Goal: Task Accomplishment & Management: Use online tool/utility

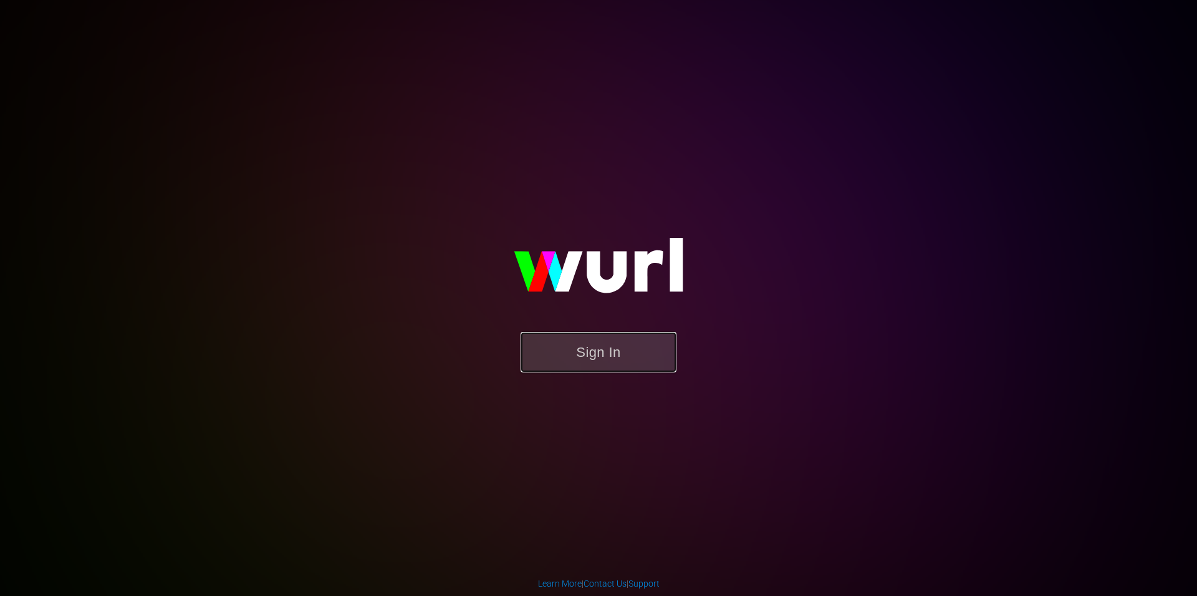
click at [627, 352] on button "Sign In" at bounding box center [598, 352] width 156 height 41
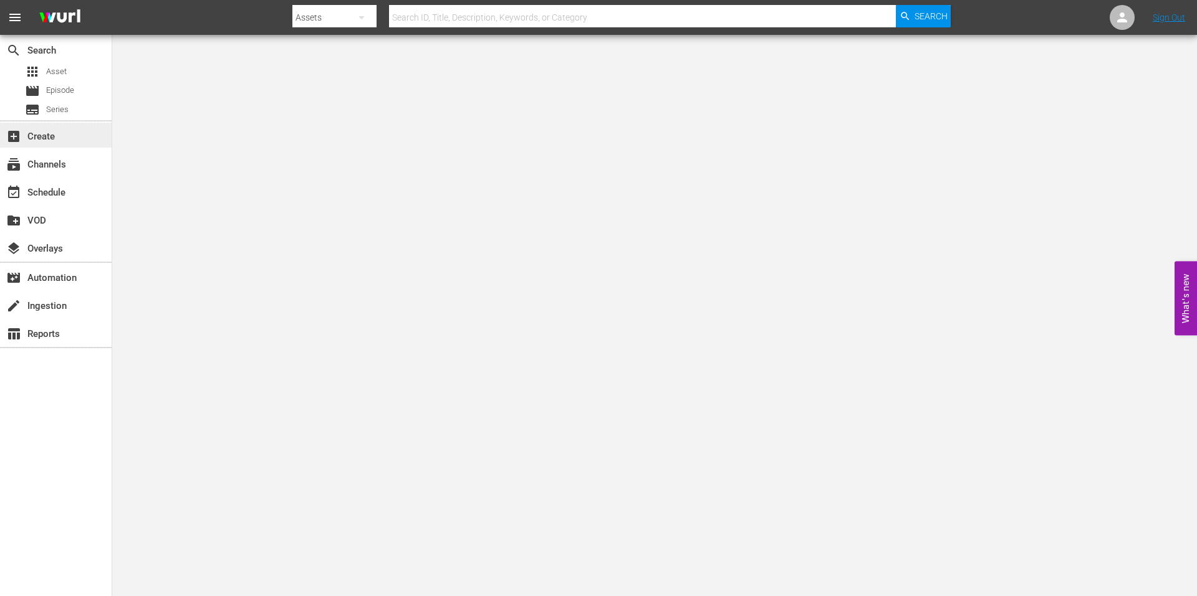
click at [44, 140] on div "add_box Create" at bounding box center [35, 134] width 70 height 11
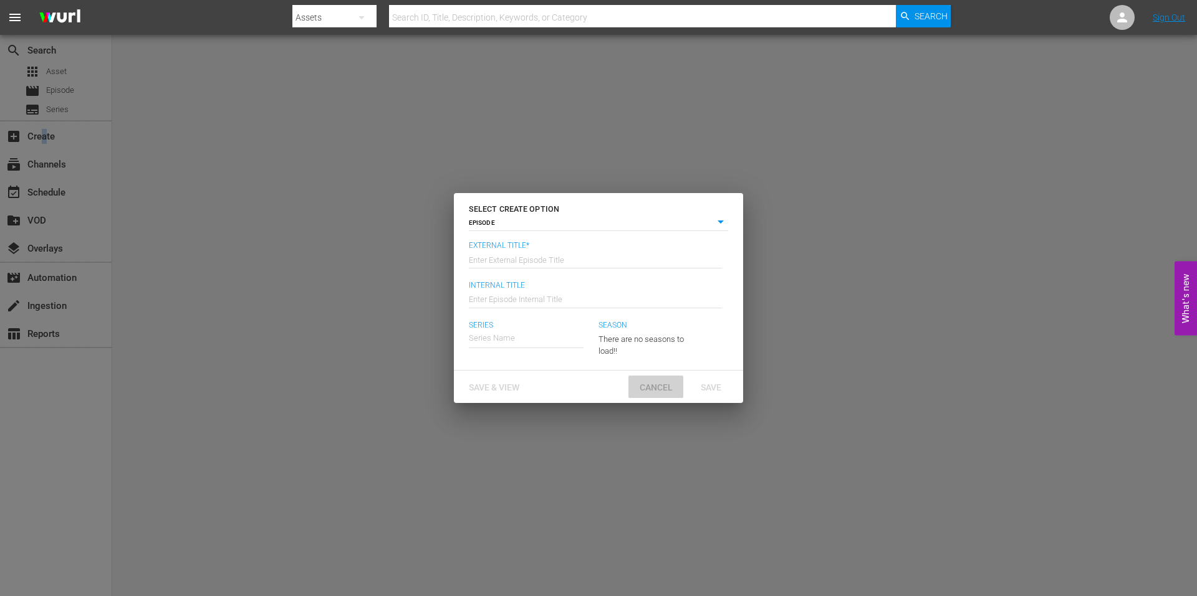
click at [649, 388] on span "Cancel" at bounding box center [655, 388] width 53 height 10
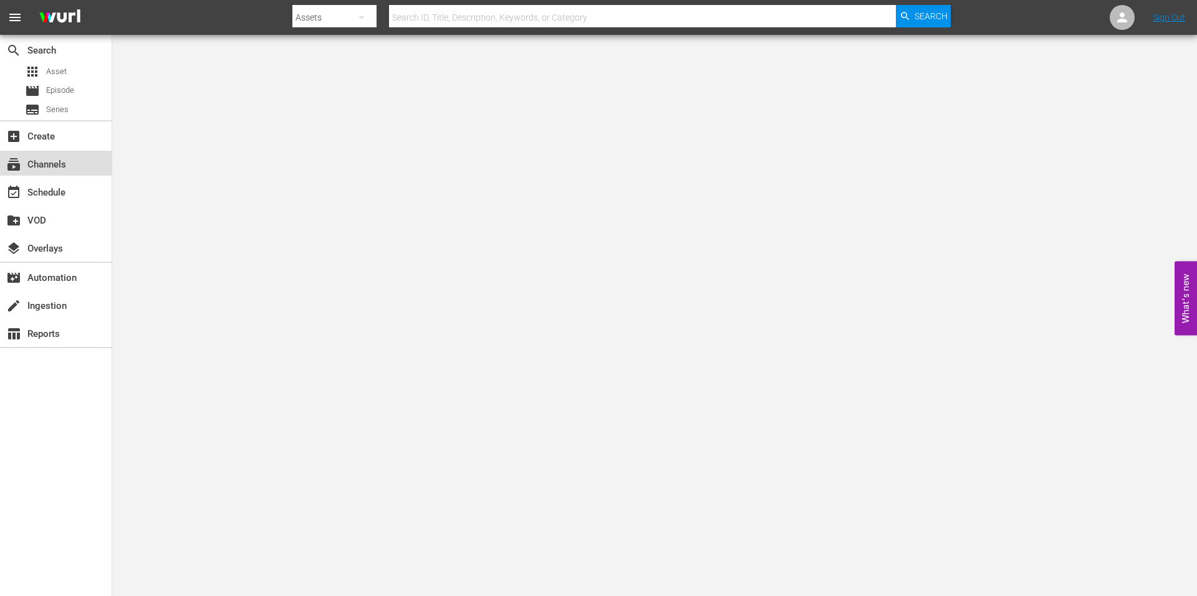
click at [35, 158] on div "subscriptions Channels" at bounding box center [35, 162] width 70 height 11
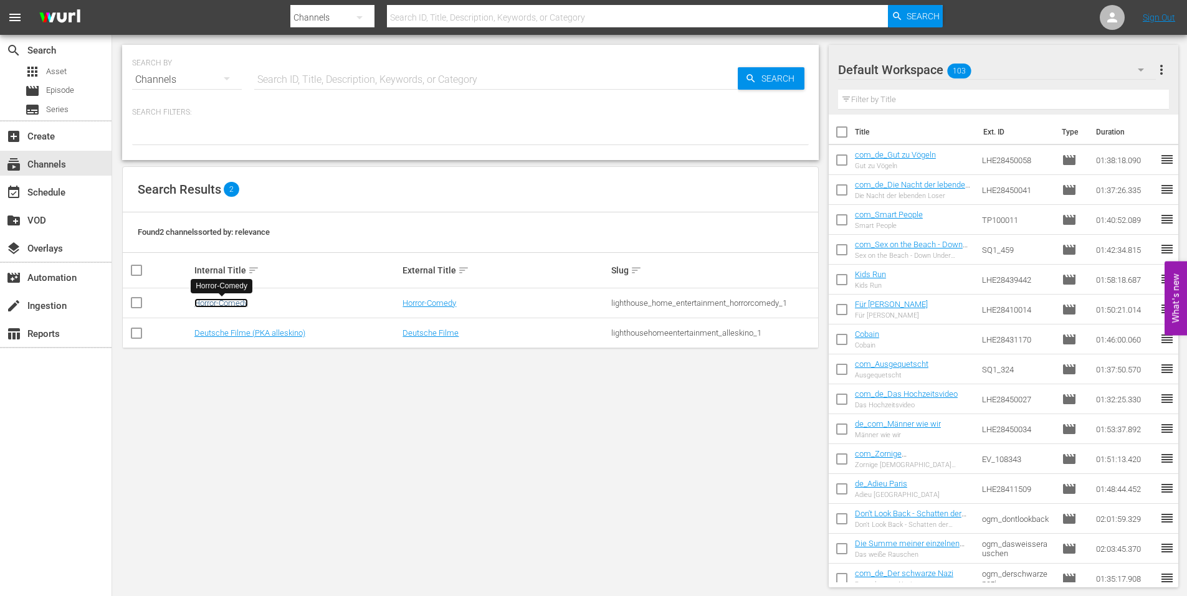
click at [210, 300] on link "Horror-Comedy" at bounding box center [221, 303] width 54 height 9
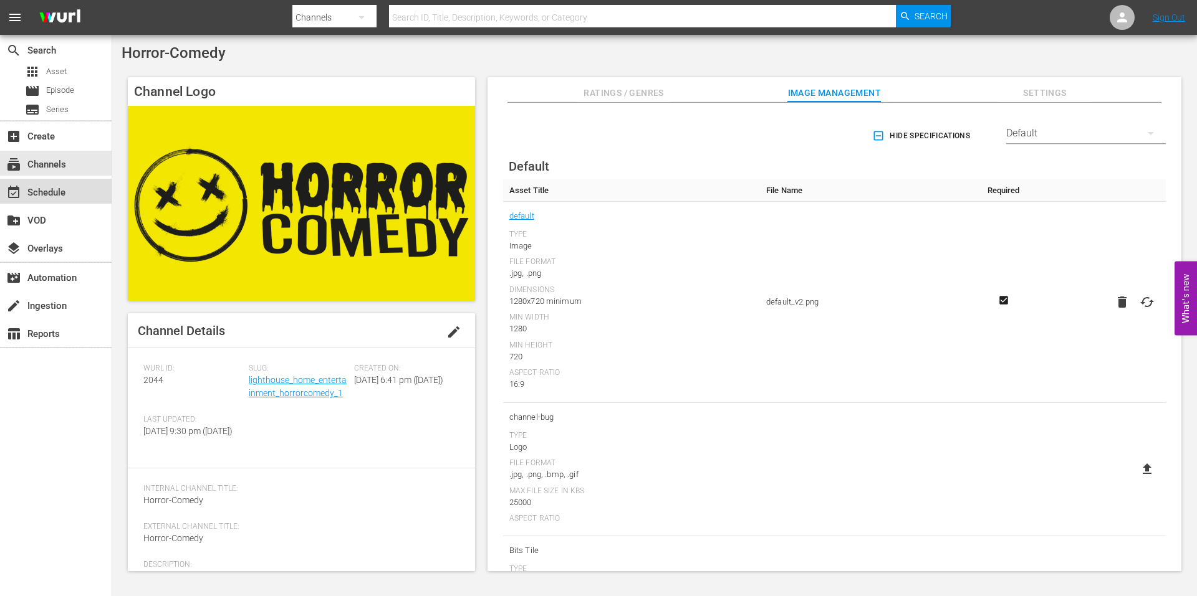
click at [35, 186] on div "event_available Schedule" at bounding box center [35, 190] width 70 height 11
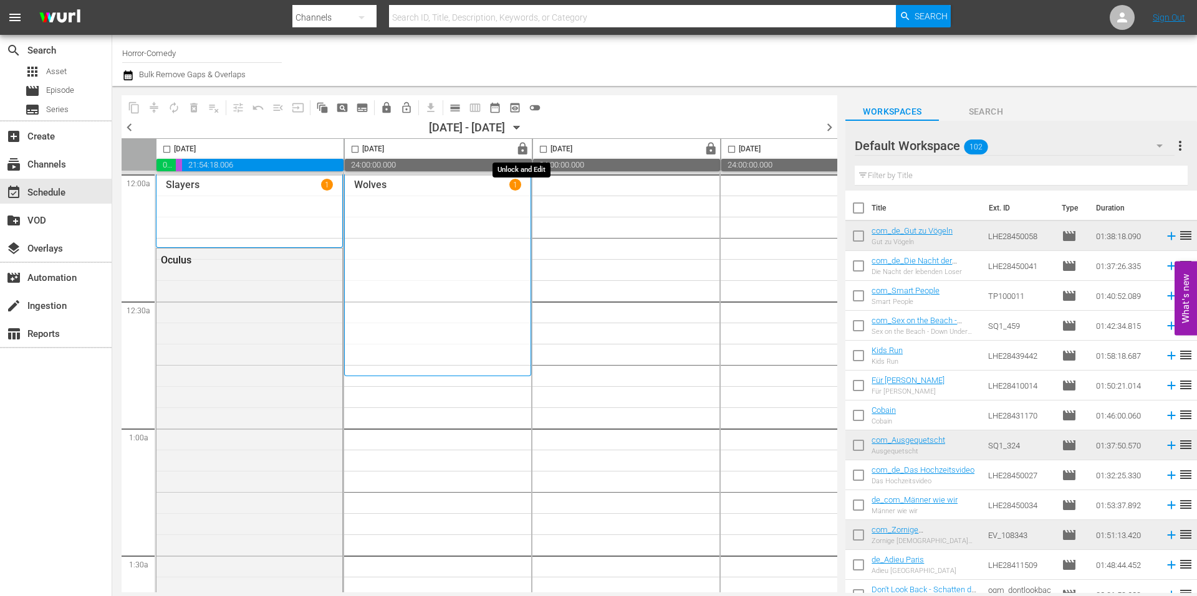
click at [526, 146] on span "lock" at bounding box center [522, 149] width 14 height 14
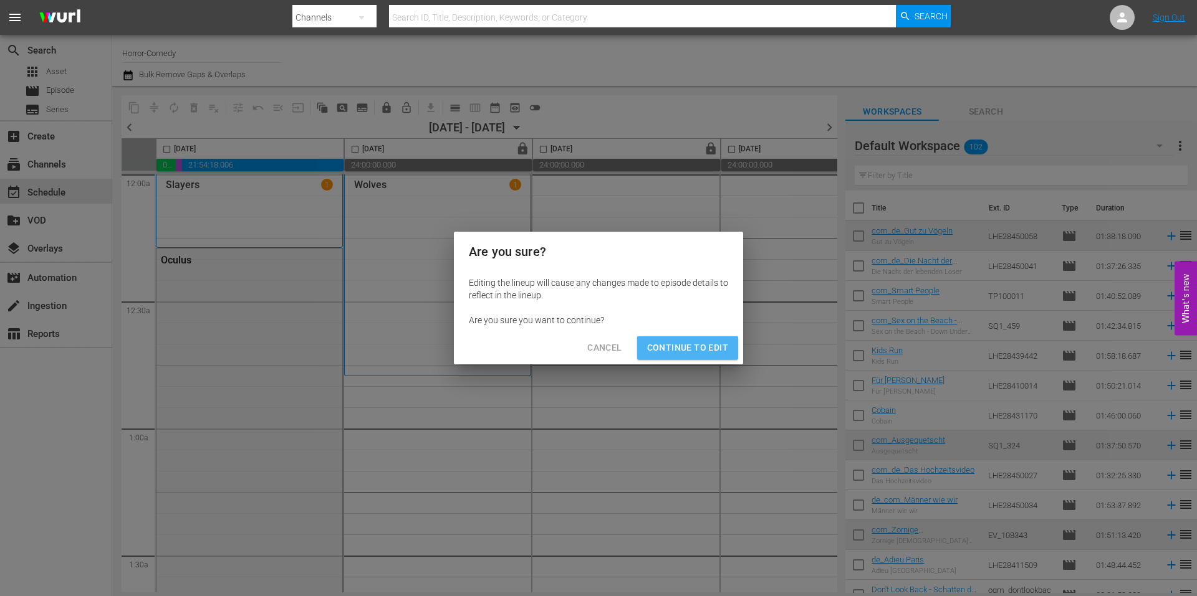
click at [707, 344] on span "Continue to Edit" at bounding box center [687, 348] width 81 height 16
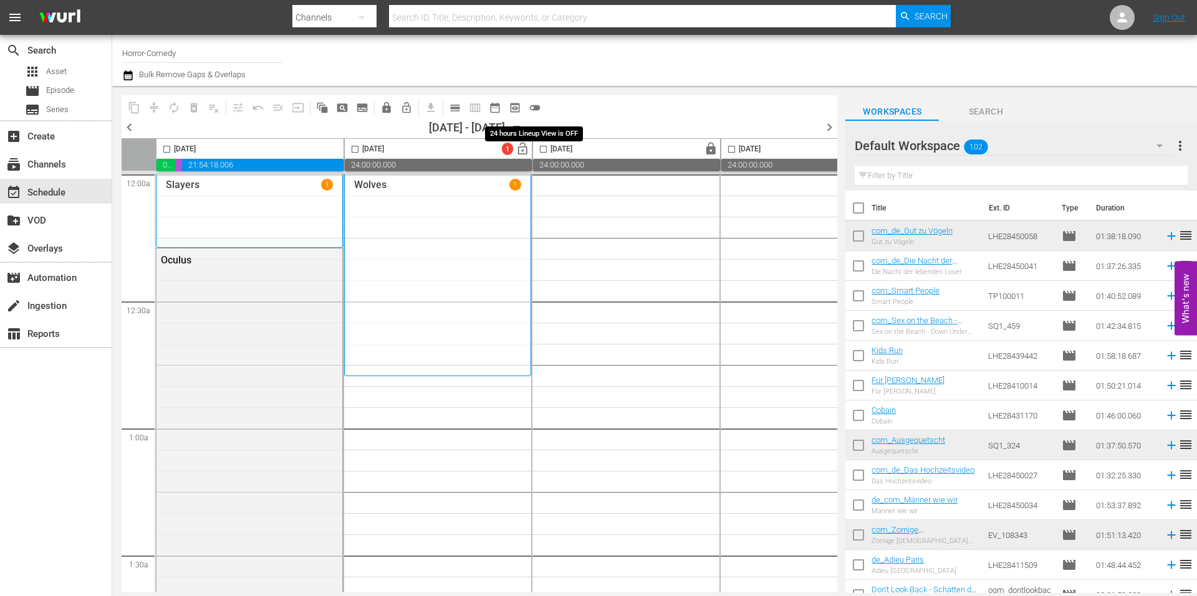
click at [532, 108] on span "toggle_off" at bounding box center [535, 108] width 12 height 12
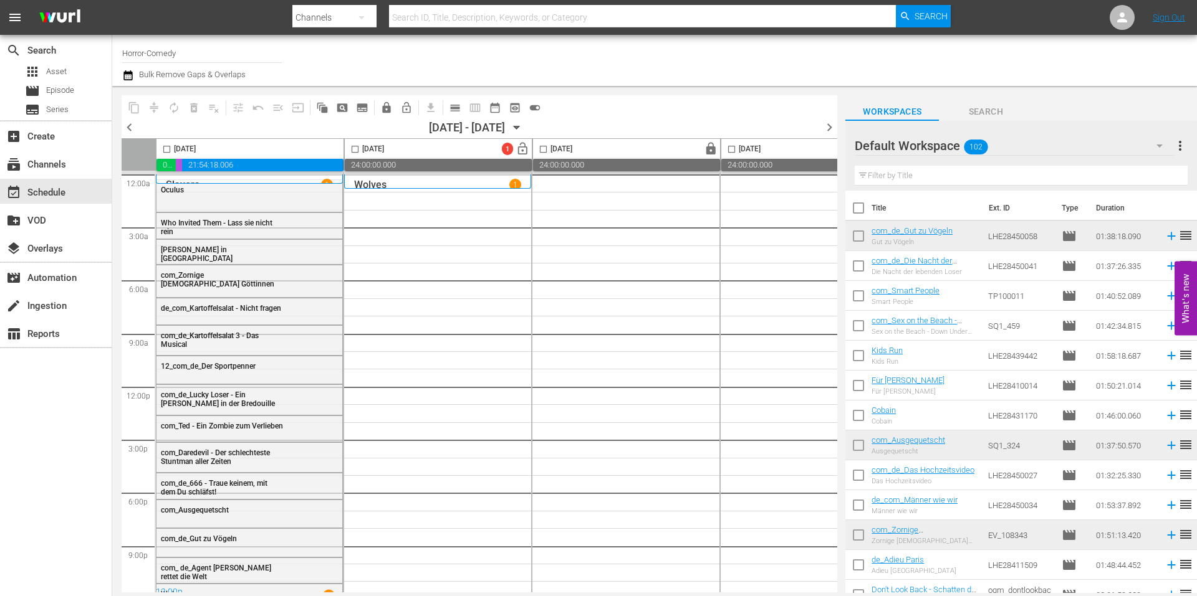
click at [524, 129] on icon "button" at bounding box center [517, 128] width 14 height 14
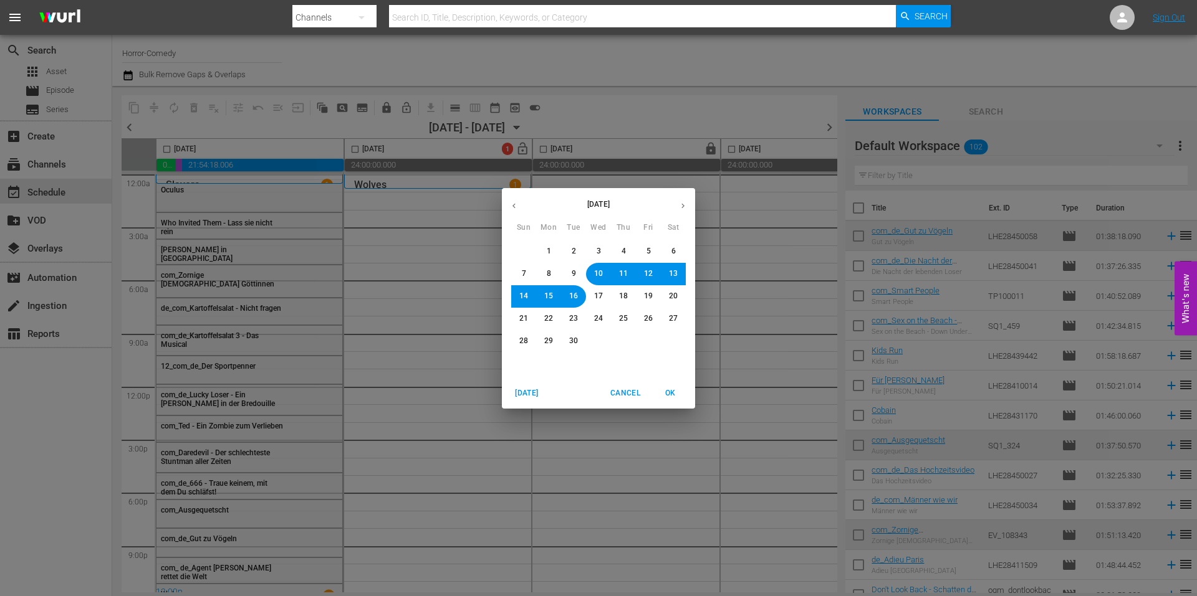
click at [645, 274] on span "12" at bounding box center [648, 274] width 9 height 11
drag, startPoint x: 674, startPoint y: 386, endPoint x: 672, endPoint y: 395, distance: 8.9
click at [673, 388] on button "OK" at bounding box center [670, 393] width 40 height 21
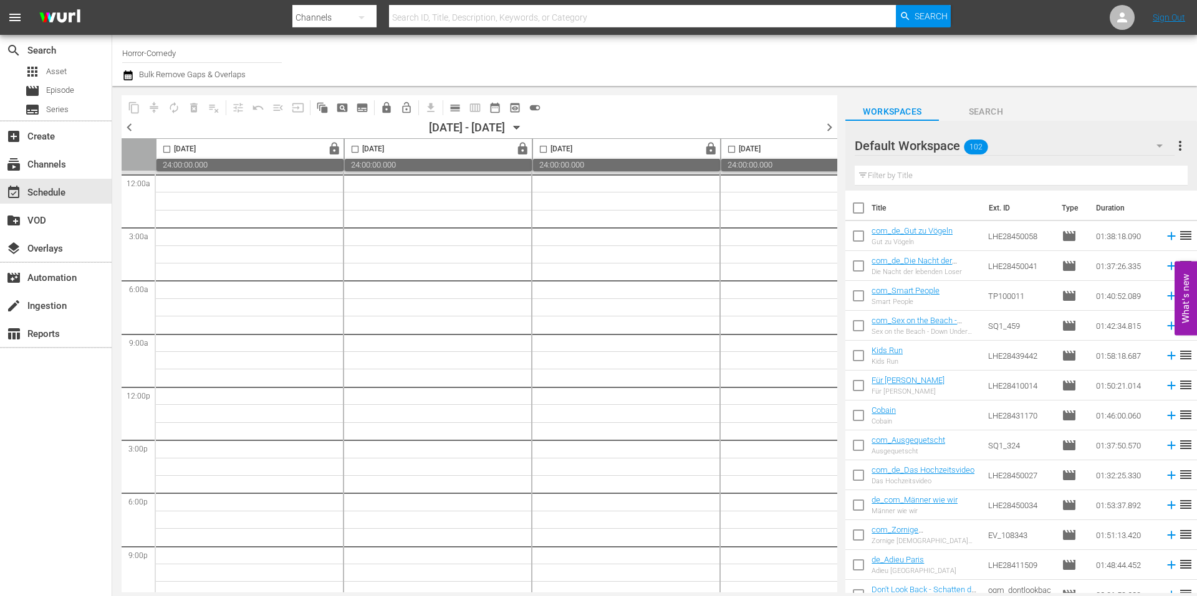
click at [524, 130] on icon "button" at bounding box center [517, 128] width 14 height 14
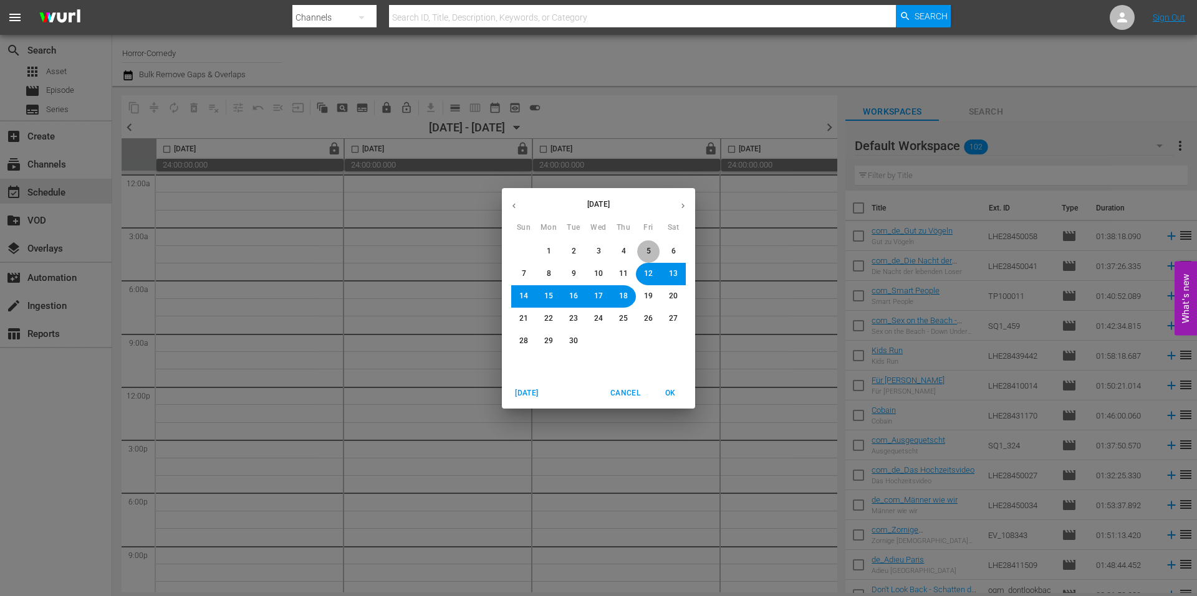
click at [649, 250] on span "5" at bounding box center [648, 251] width 4 height 11
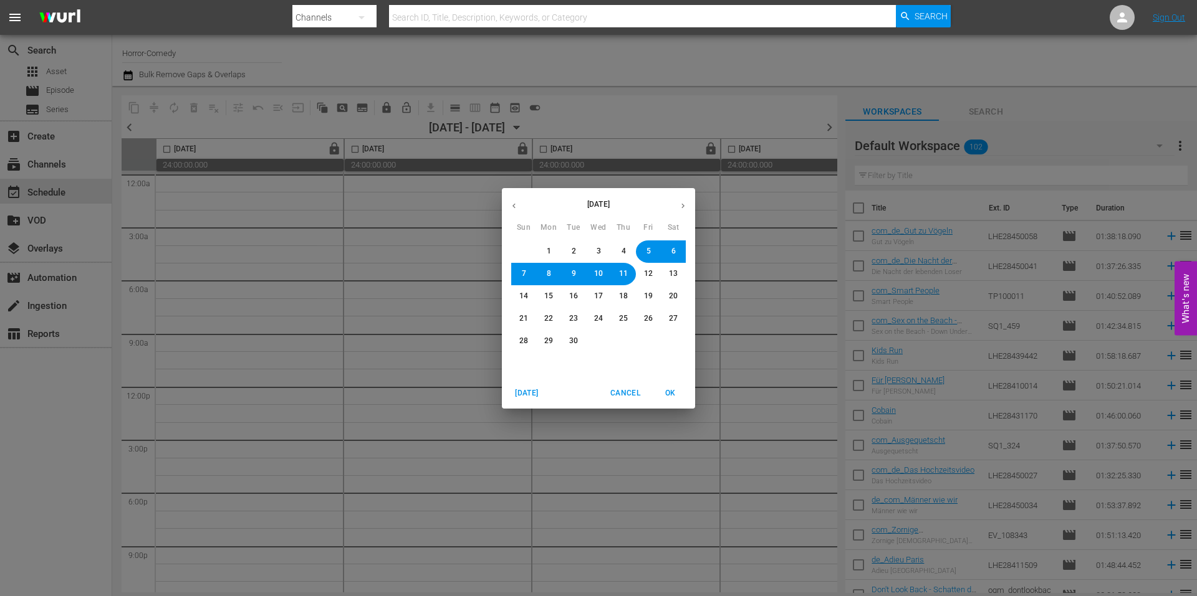
click at [671, 385] on button "OK" at bounding box center [670, 393] width 40 height 21
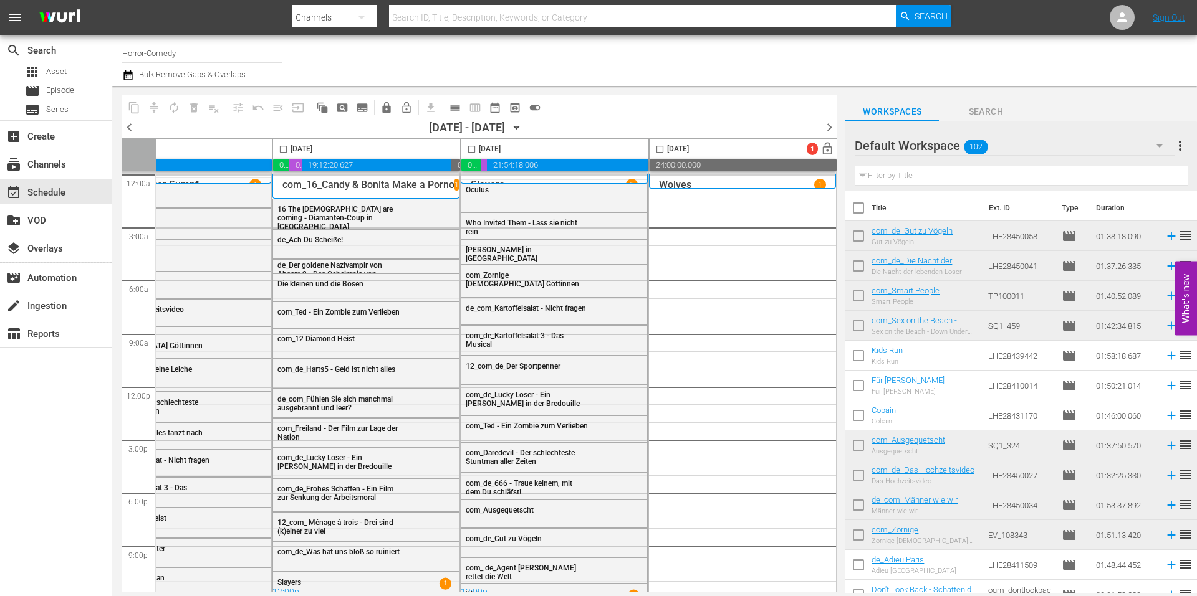
scroll to position [62, 0]
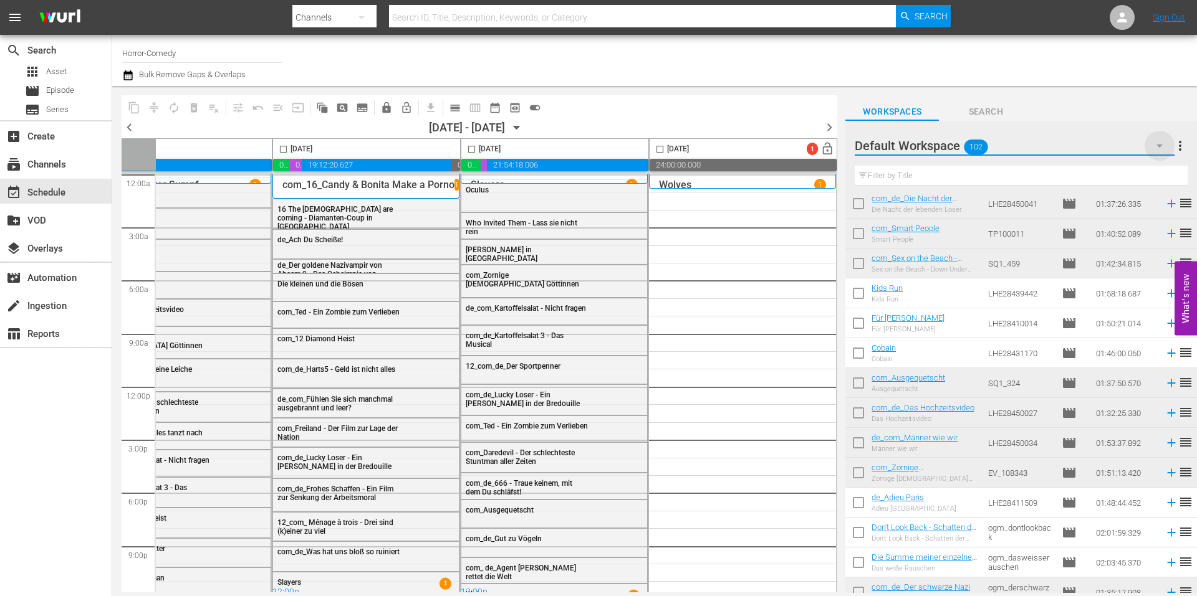
click at [1155, 145] on icon "button" at bounding box center [1159, 145] width 15 height 15
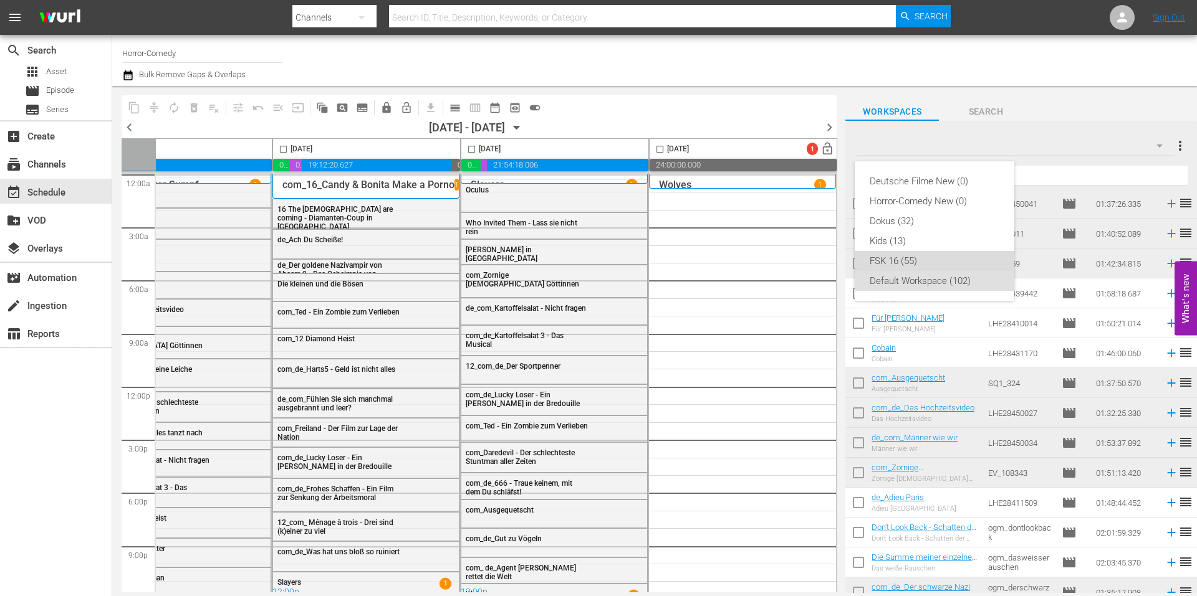
click at [917, 261] on div "FSK 16 (55)" at bounding box center [934, 261] width 130 height 20
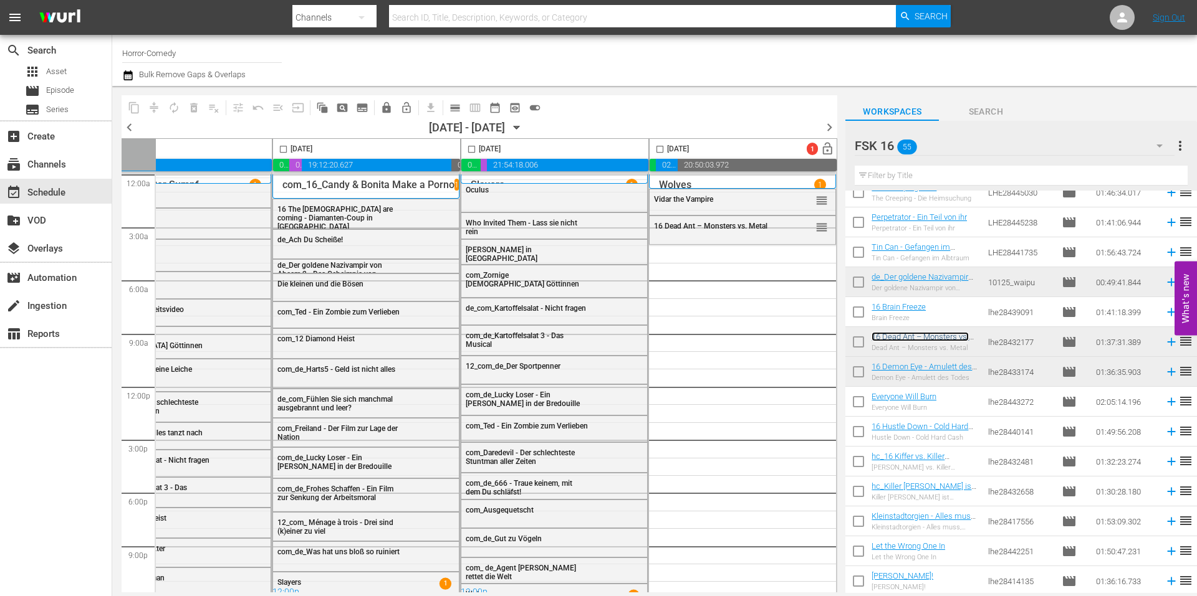
scroll to position [773, 0]
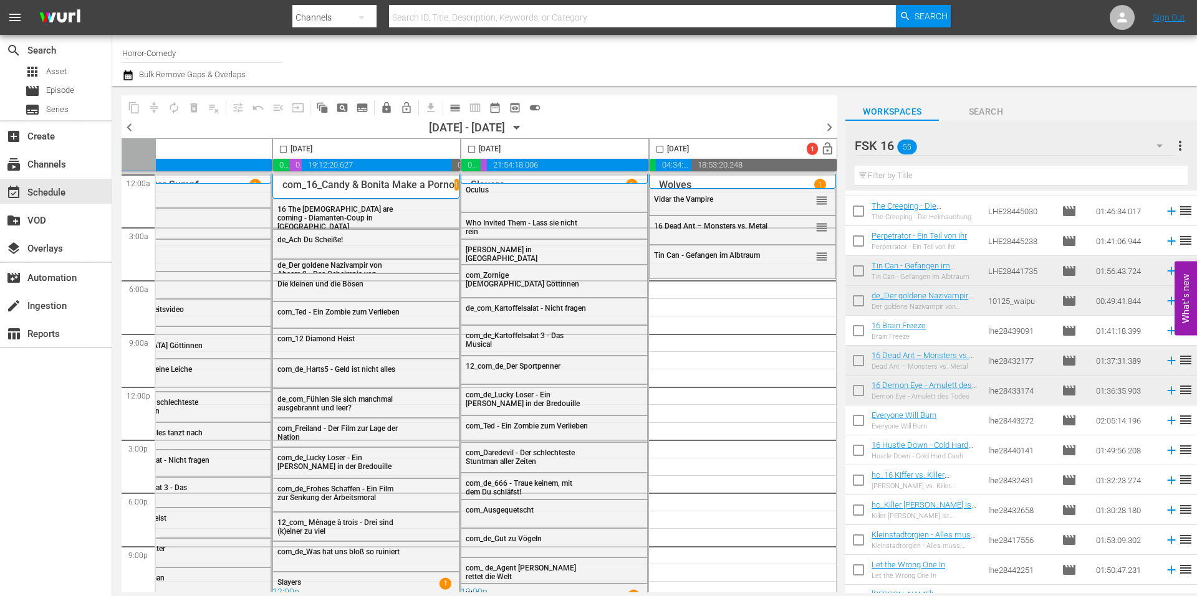
drag, startPoint x: 656, startPoint y: 581, endPoint x: 706, endPoint y: 583, distance: 49.3
click at [706, 583] on div "Tin Can - Gefangen im Albtraum reorder 16 Dead Ant – Monsters vs. Metal reorder…" at bounding box center [742, 387] width 187 height 425
click at [1158, 143] on icon "button" at bounding box center [1159, 145] width 15 height 15
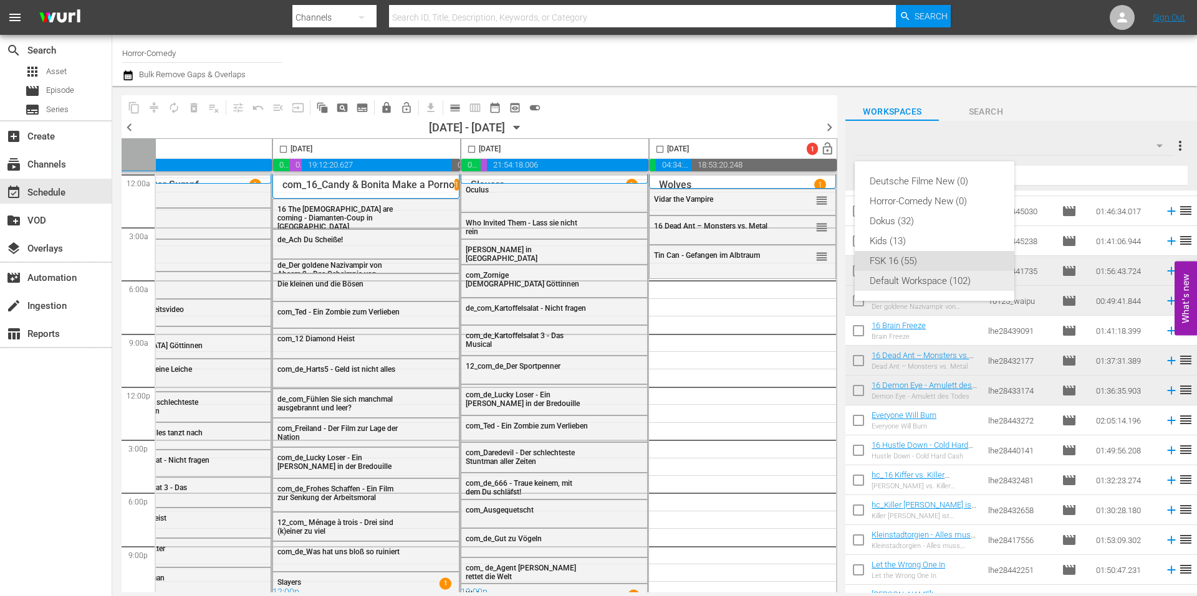
click at [919, 281] on div "Default Workspace (102)" at bounding box center [934, 281] width 130 height 20
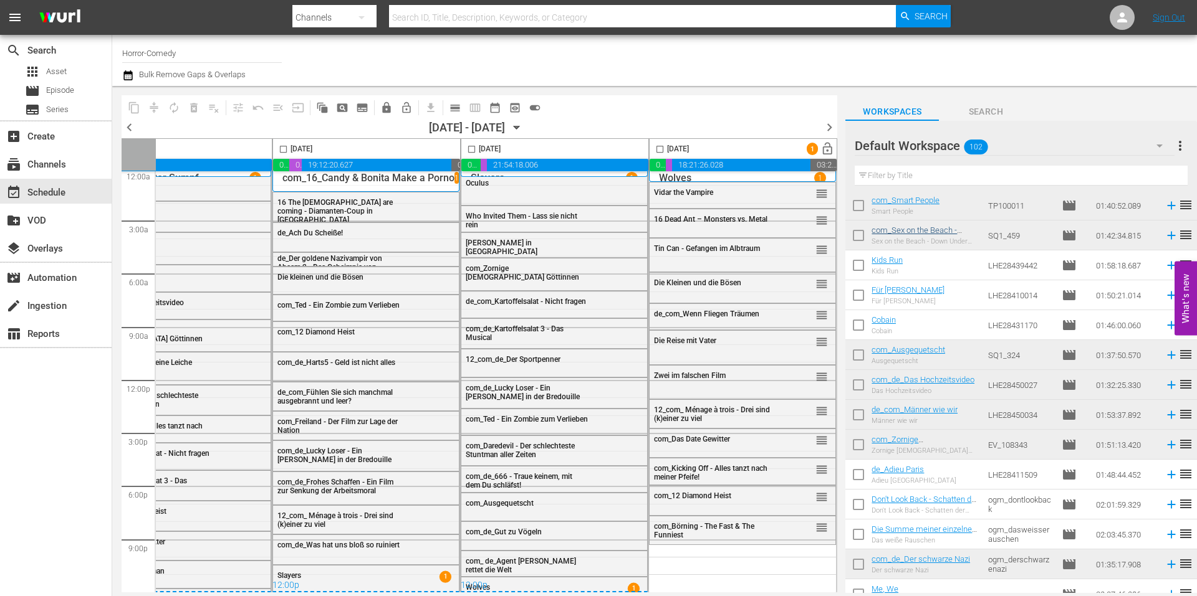
scroll to position [62, 0]
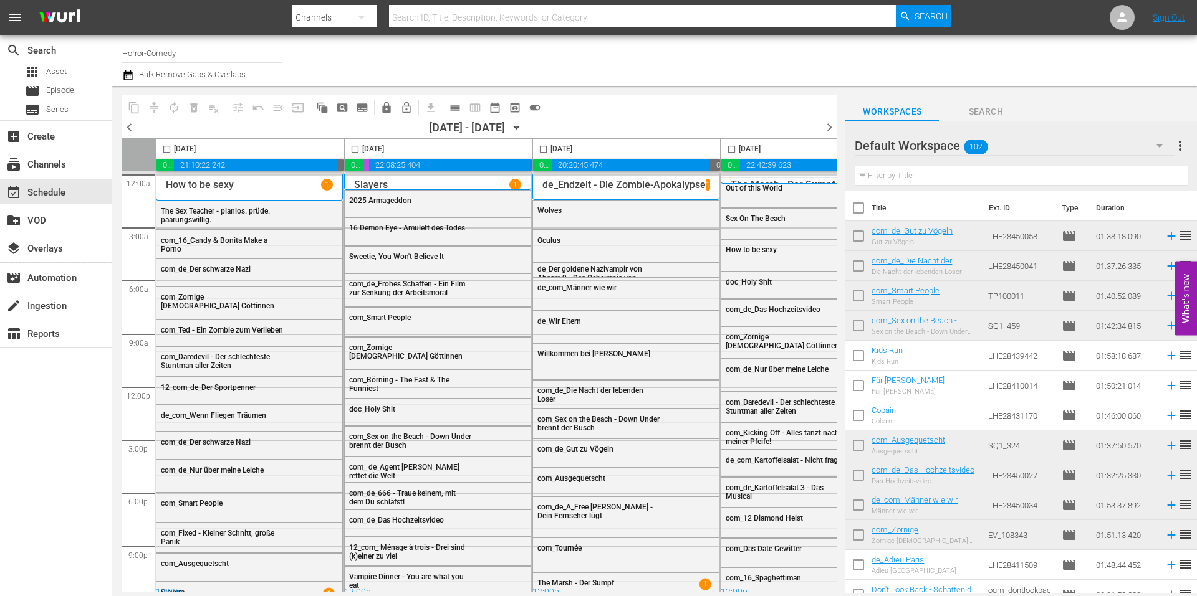
scroll to position [62, 0]
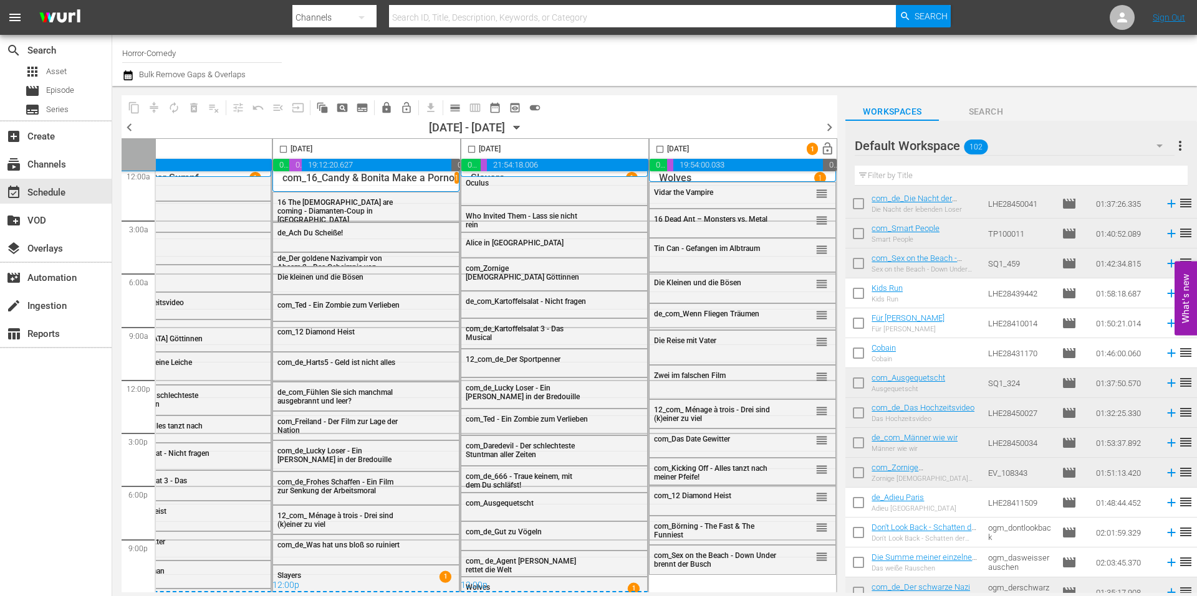
click at [1161, 143] on icon "button" at bounding box center [1159, 145] width 15 height 15
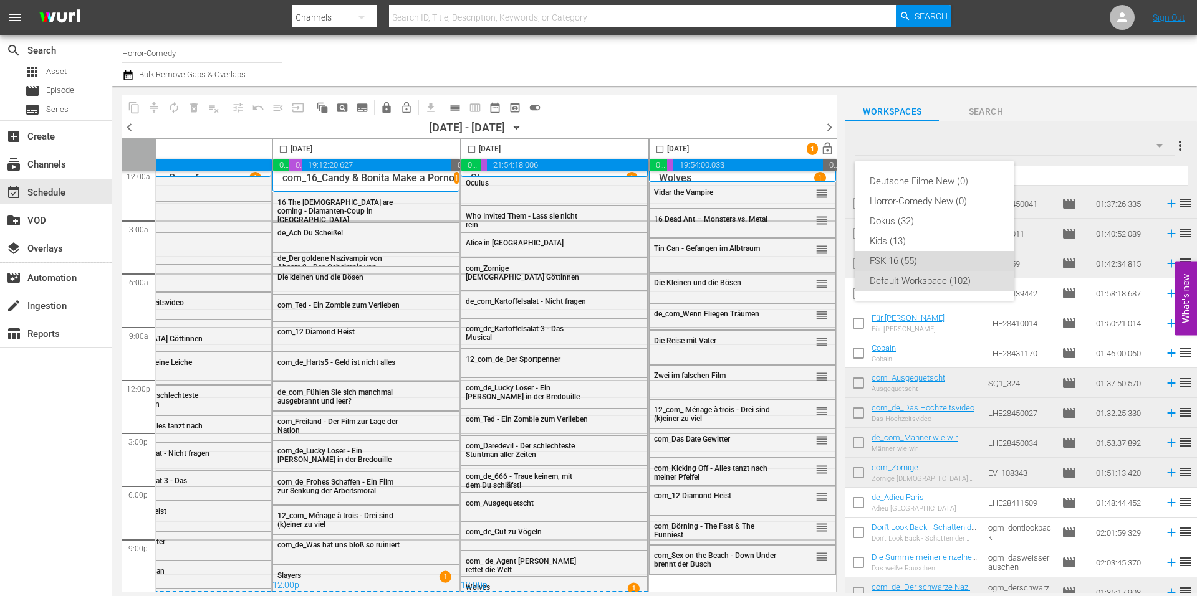
click at [896, 266] on div "FSK 16 (55)" at bounding box center [934, 261] width 130 height 20
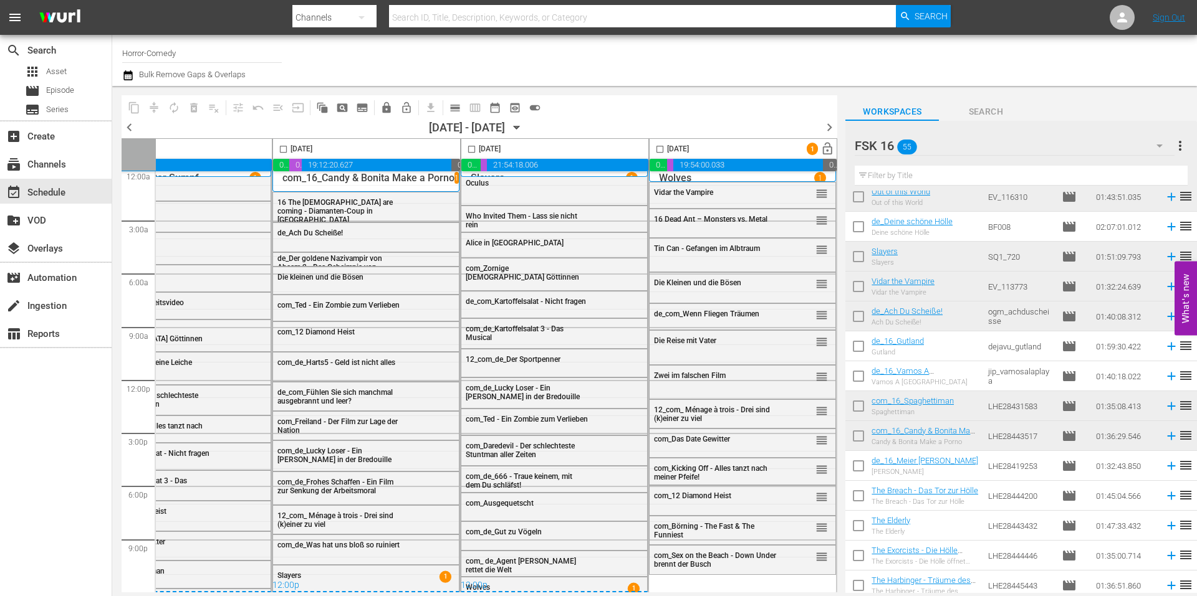
scroll to position [249, 0]
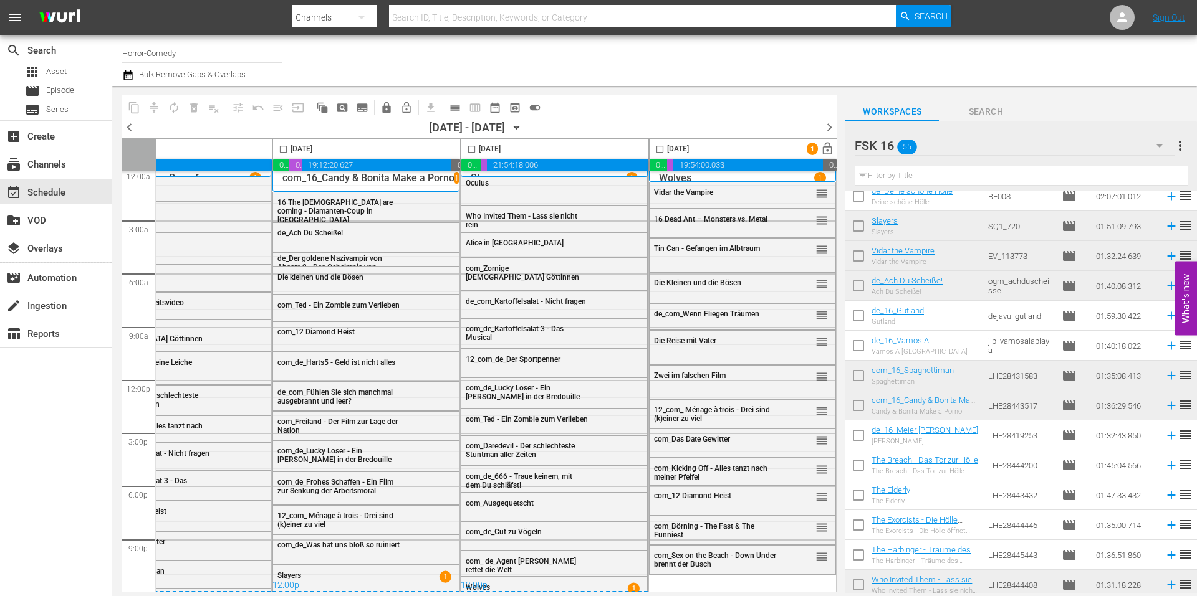
click at [922, 178] on input "text" at bounding box center [1020, 176] width 333 height 20
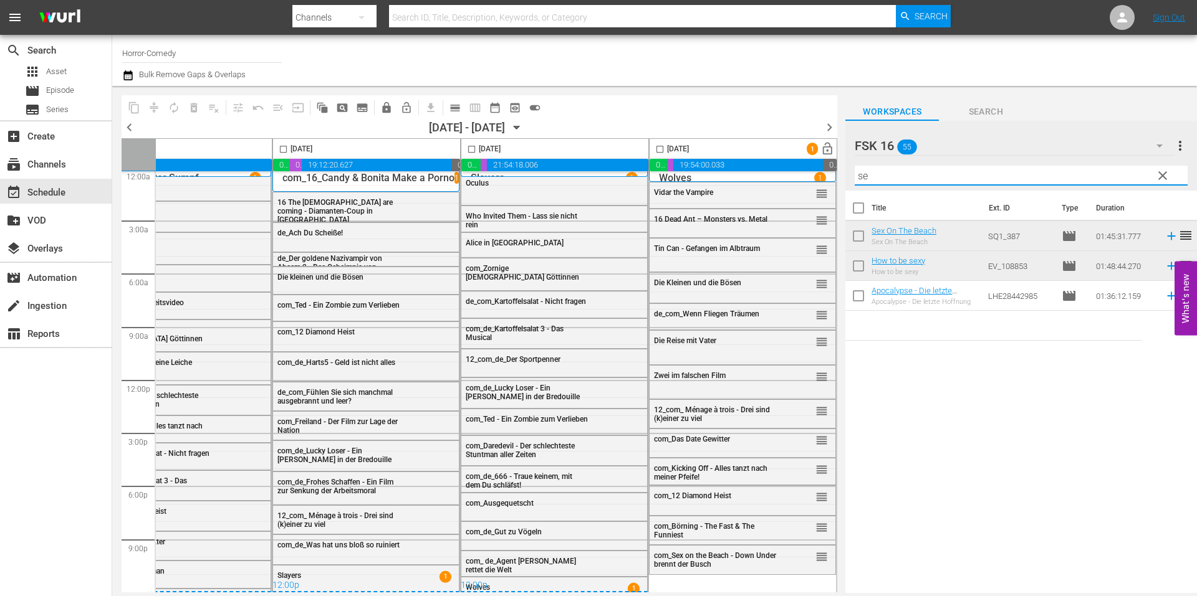
scroll to position [0, 0]
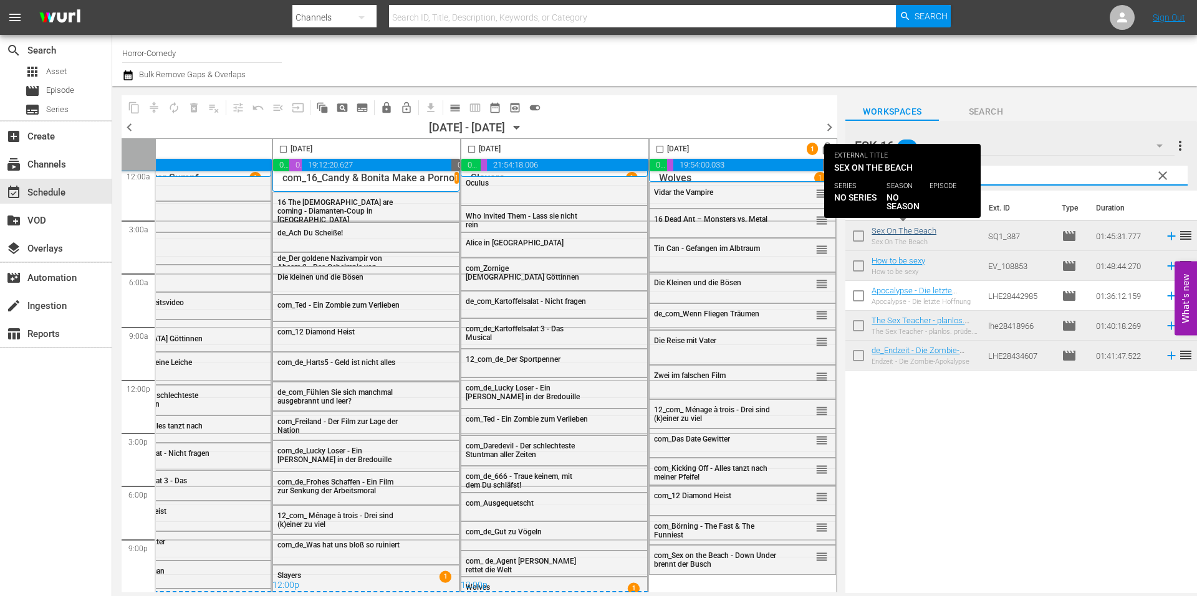
type input "se"
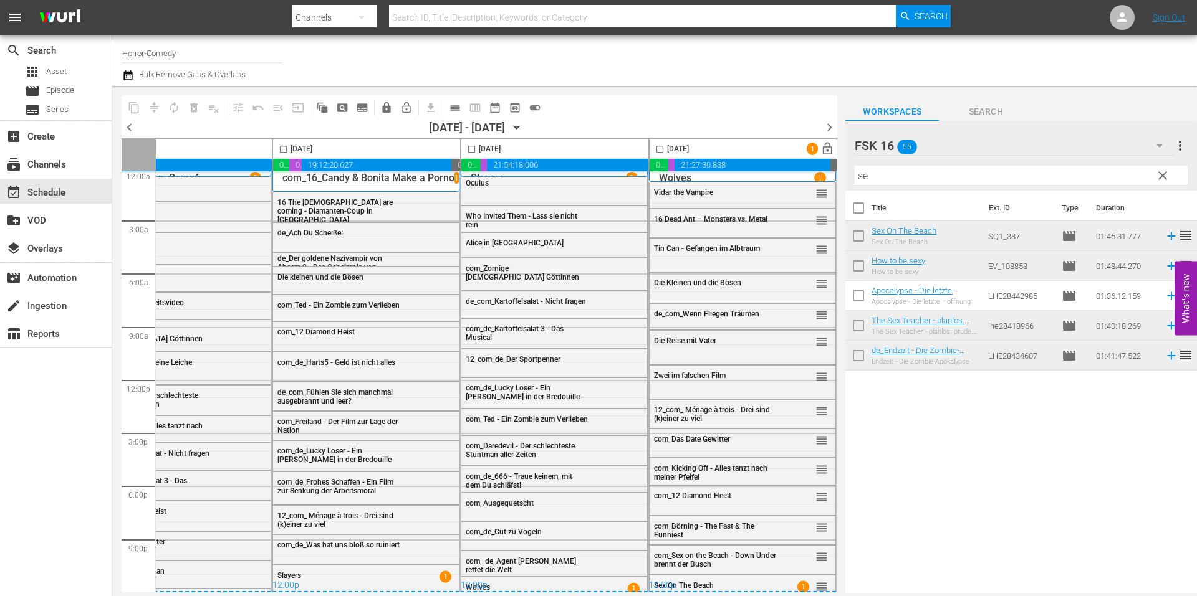
click at [727, 580] on div "12:00p" at bounding box center [742, 586] width 187 height 12
click at [754, 580] on div "12:00p" at bounding box center [742, 586] width 187 height 12
click at [775, 580] on div "12:00p" at bounding box center [742, 586] width 187 height 12
click at [787, 561] on div "Delete Event" at bounding box center [784, 561] width 98 height 17
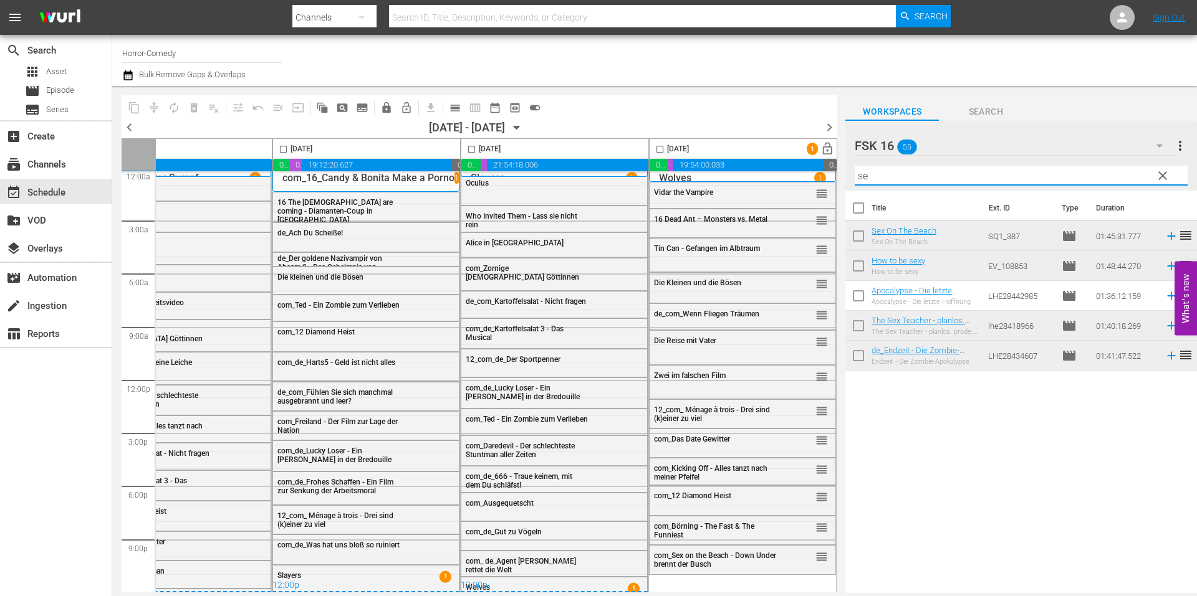
click at [930, 174] on input "se" at bounding box center [1020, 176] width 333 height 20
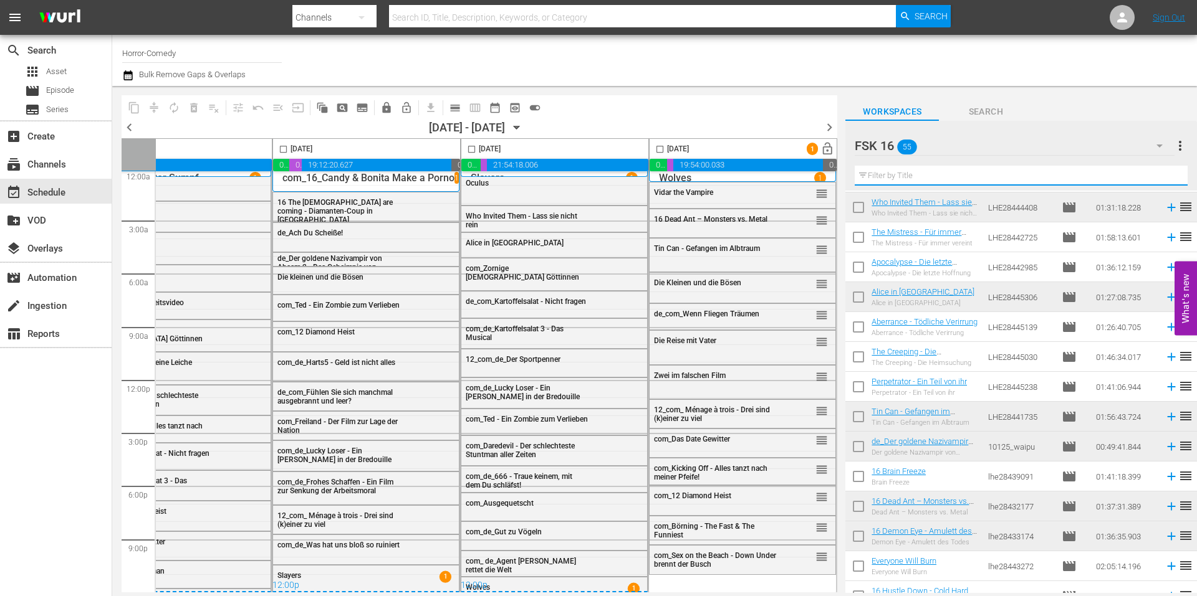
scroll to position [873, 0]
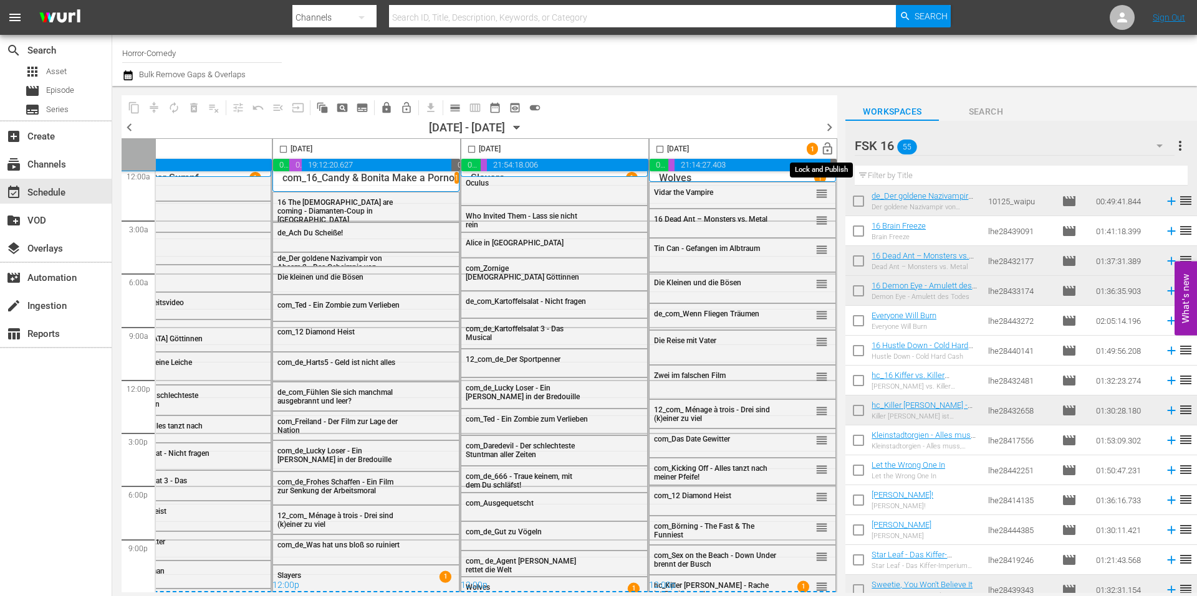
click at [823, 149] on span "lock_open" at bounding box center [827, 149] width 14 height 14
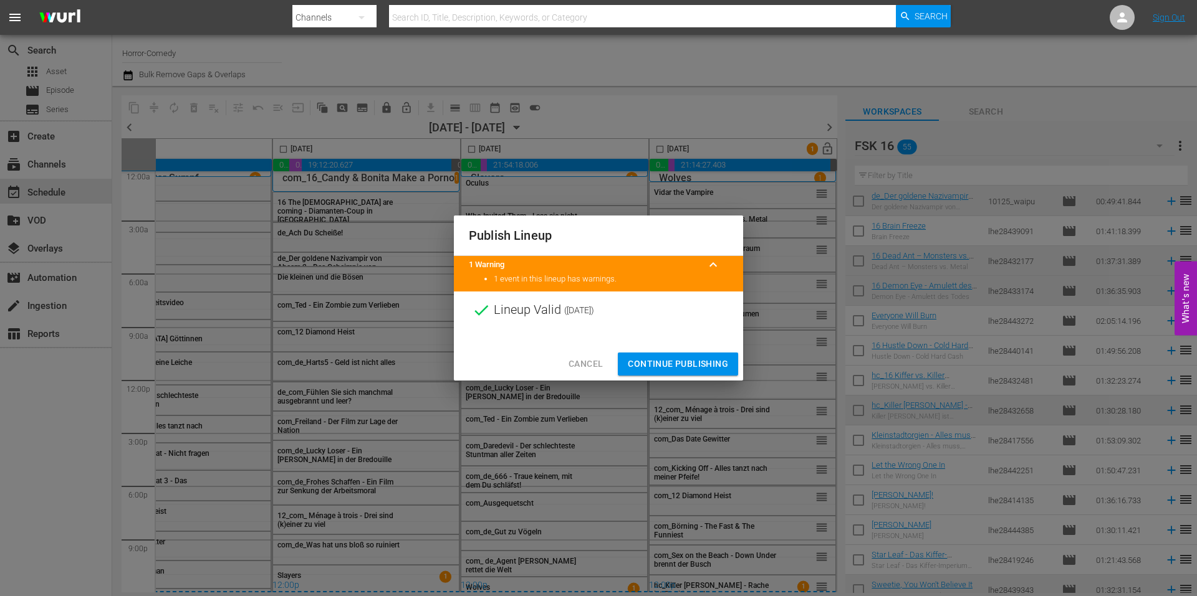
click at [696, 347] on div at bounding box center [598, 338] width 289 height 19
click at [709, 362] on span "Continue Publishing" at bounding box center [678, 364] width 100 height 16
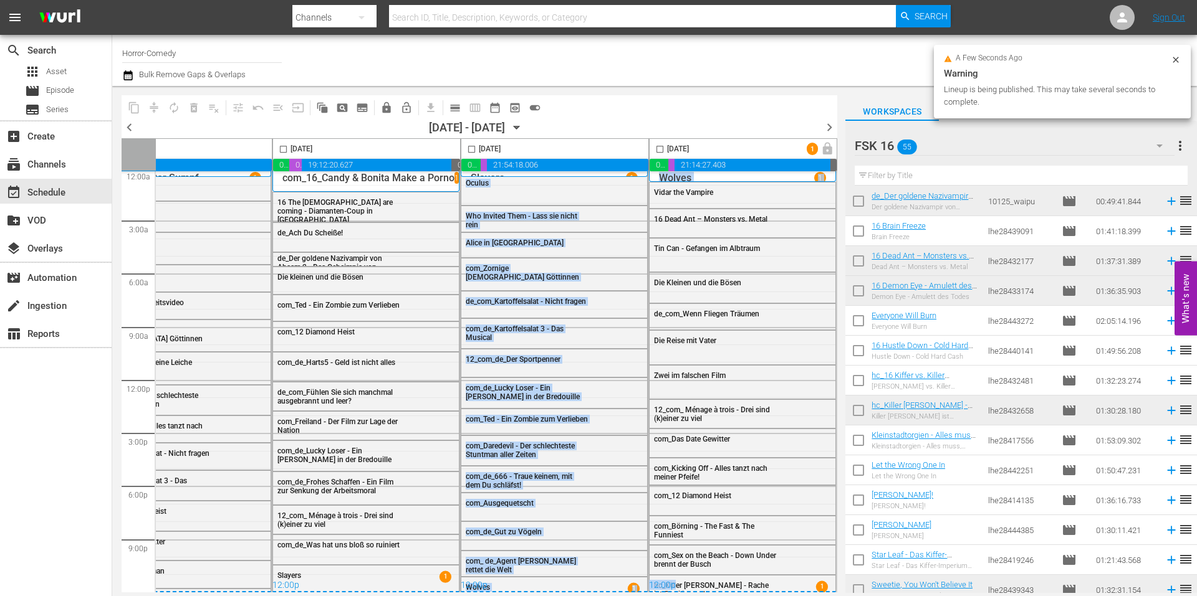
drag, startPoint x: 633, startPoint y: 594, endPoint x: 733, endPoint y: 594, distance: 100.3
click at [733, 594] on body "menu Search By Channels Search ID, Title, Description, Keywords, or Category Se…" at bounding box center [598, 298] width 1197 height 596
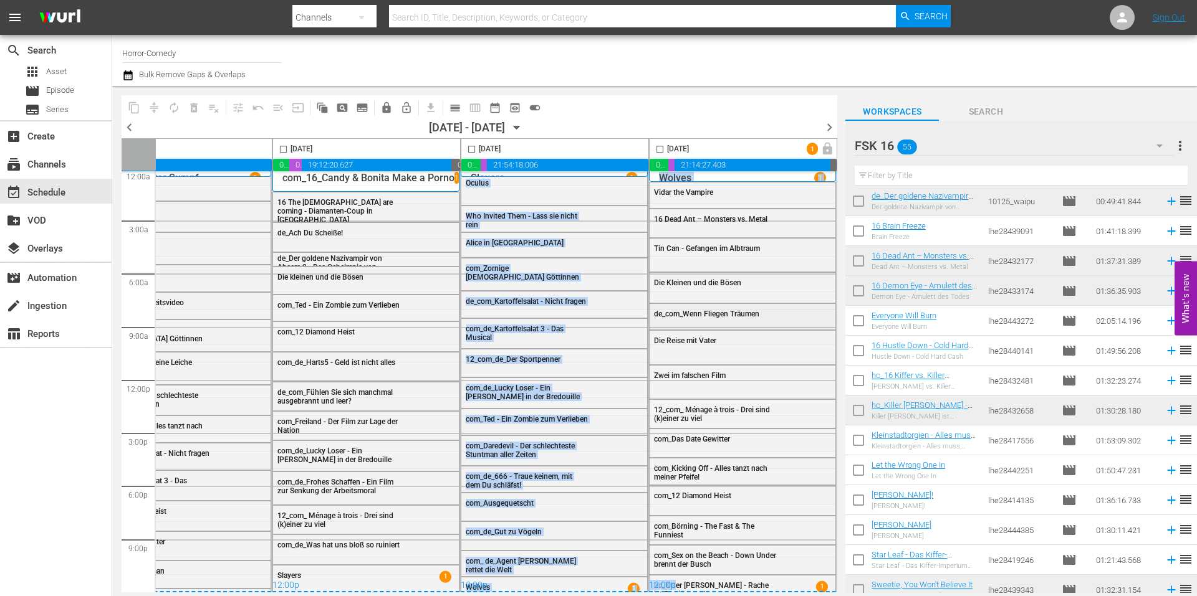
scroll to position [12, 641]
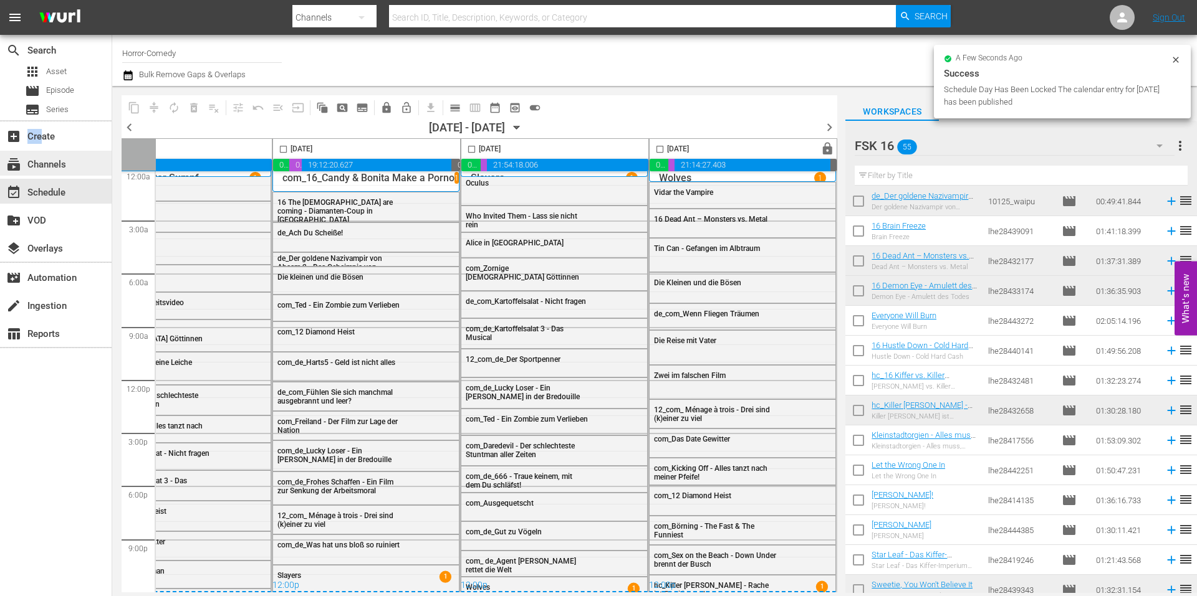
drag, startPoint x: 41, startPoint y: 143, endPoint x: 45, endPoint y: 161, distance: 18.6
click at [45, 153] on div "search Search apps Asset movie Episode subtitles Series add_box Create subscrip…" at bounding box center [56, 333] width 112 height 596
click at [50, 168] on div "subscriptions Channels" at bounding box center [35, 162] width 70 height 11
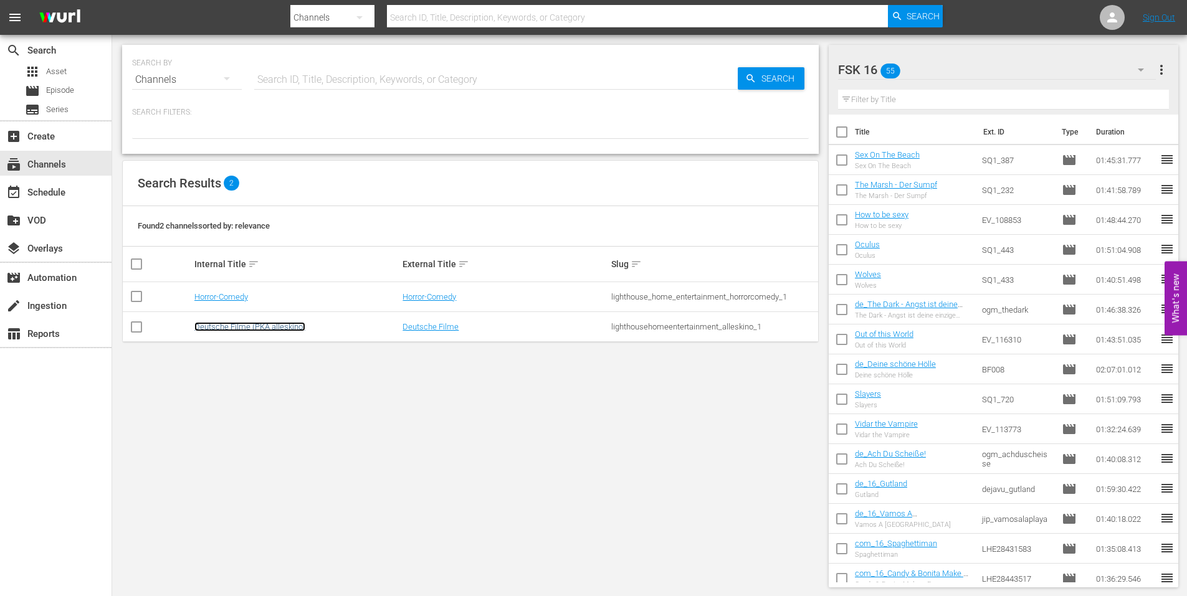
click at [257, 325] on link "Deutsche Filme (PKA alleskino)" at bounding box center [249, 326] width 111 height 9
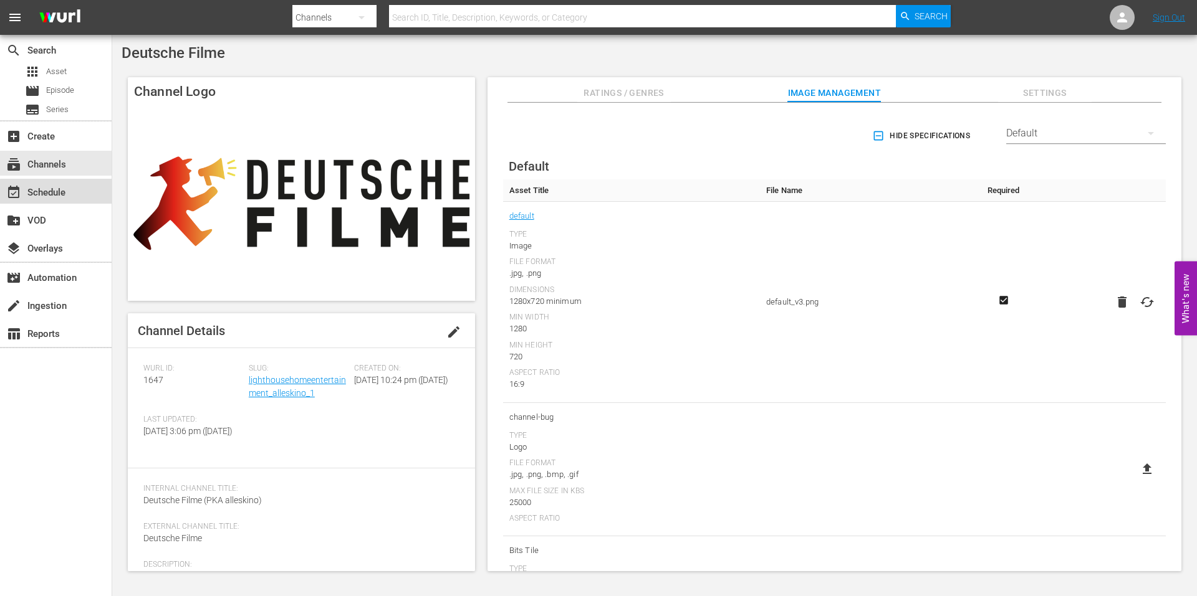
click at [78, 194] on div "event_available Schedule" at bounding box center [56, 191] width 112 height 25
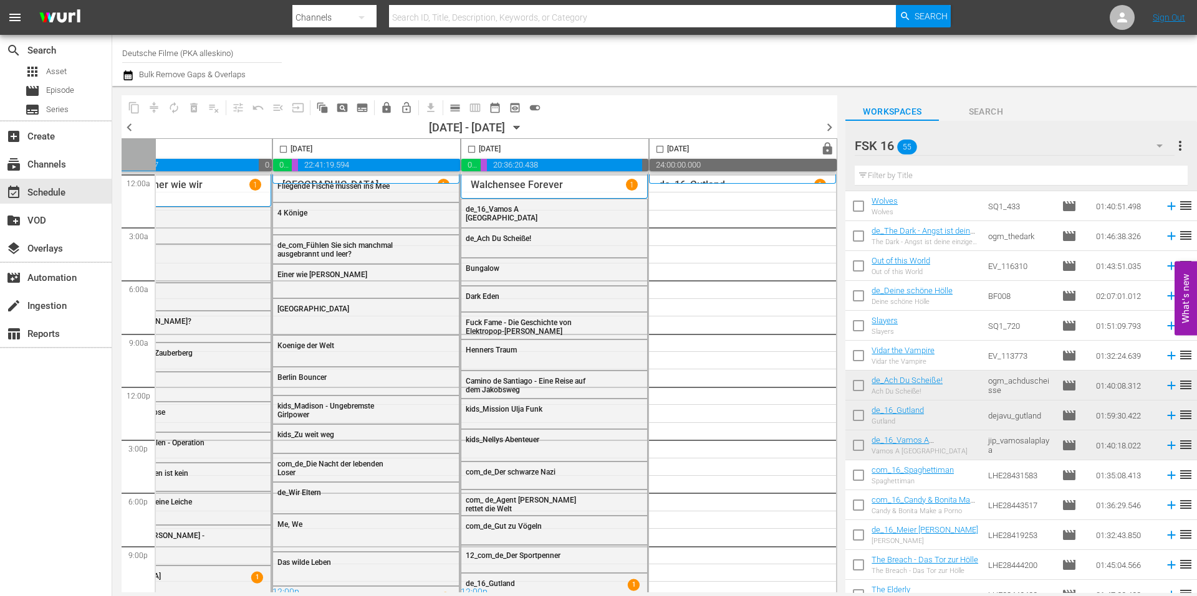
scroll to position [87, 0]
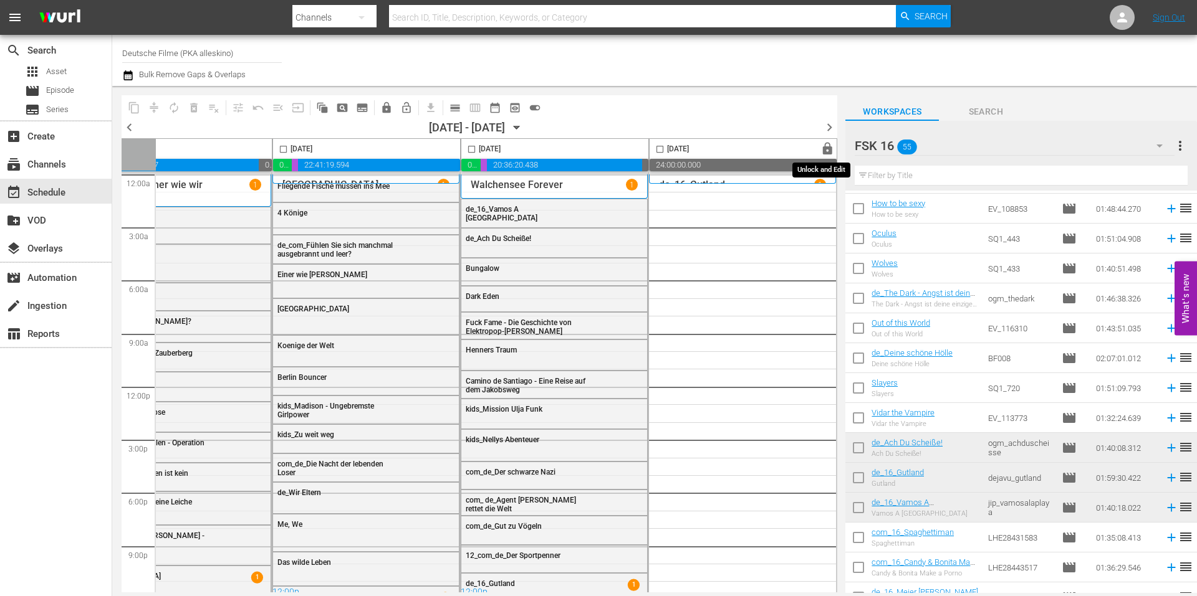
click at [820, 148] on span "lock" at bounding box center [827, 149] width 14 height 14
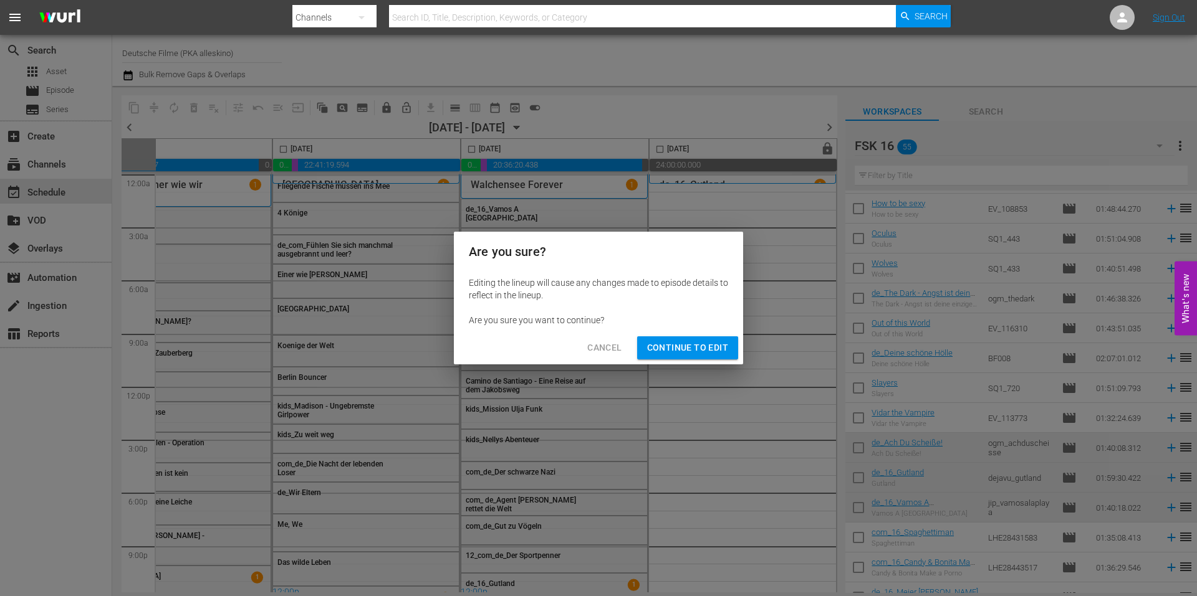
click at [710, 353] on span "Continue to Edit" at bounding box center [687, 348] width 81 height 16
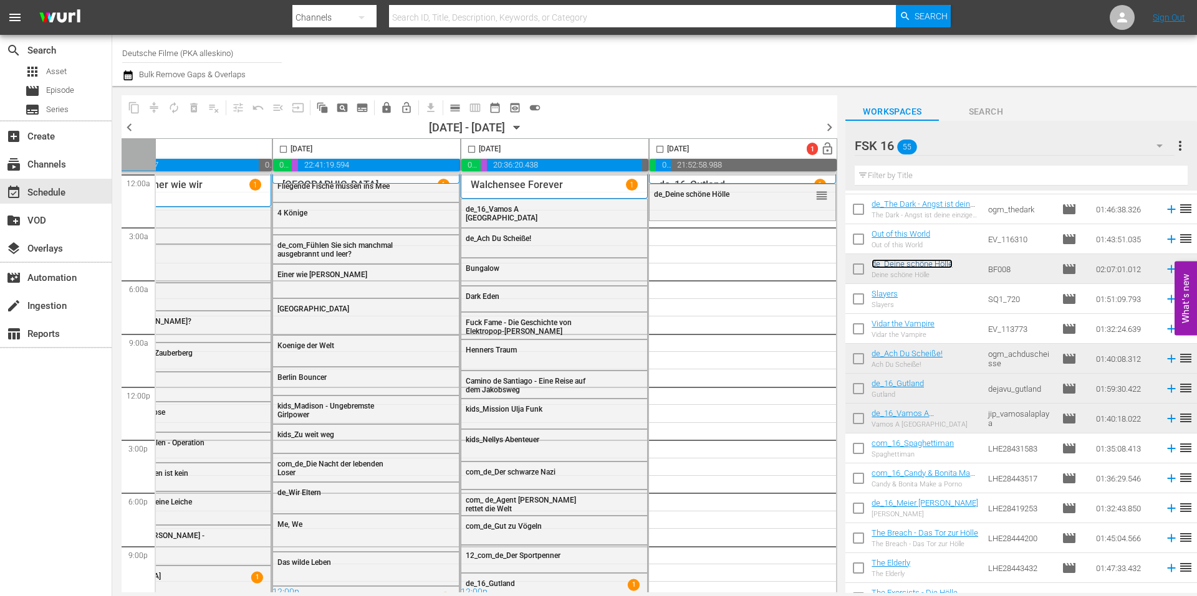
scroll to position [249, 0]
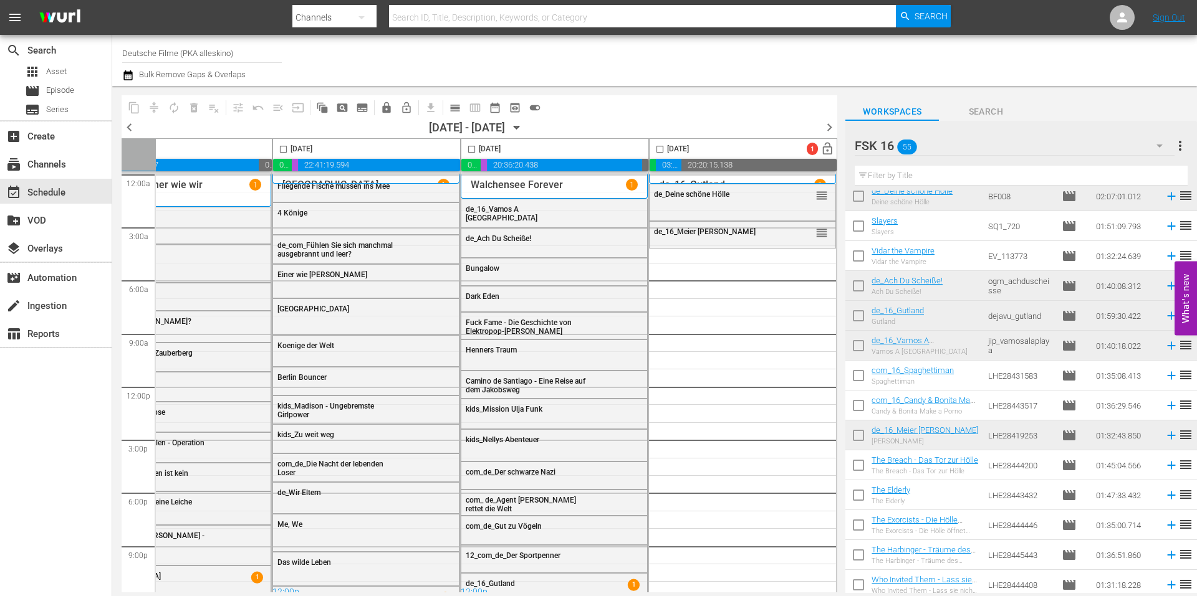
click at [1163, 146] on icon "button" at bounding box center [1159, 145] width 15 height 15
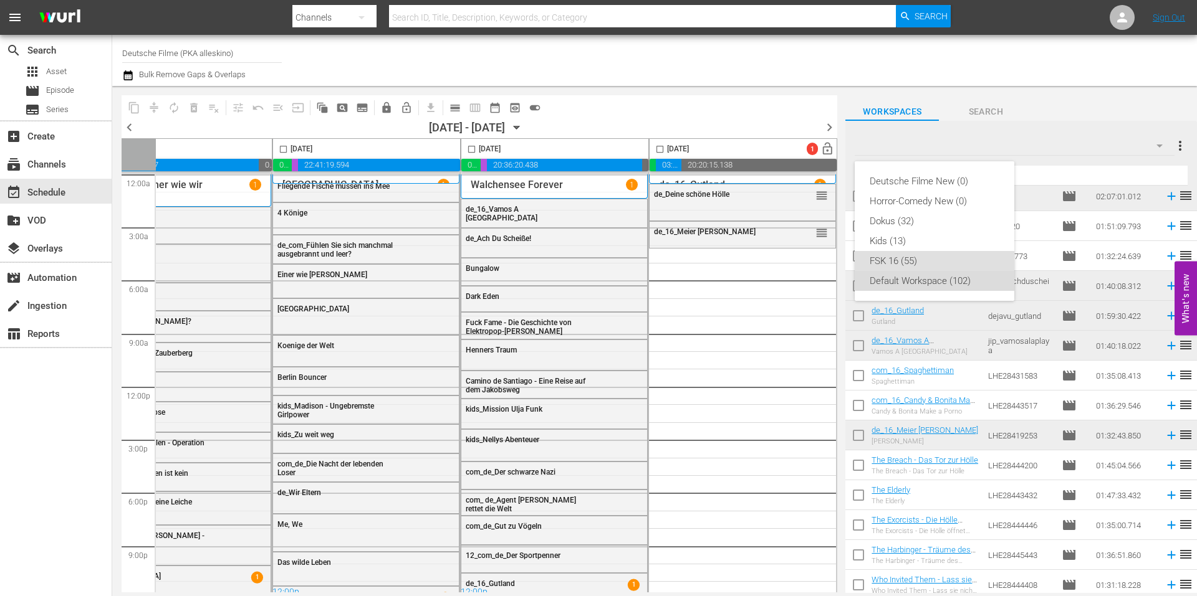
click at [937, 275] on div "Default Workspace (102)" at bounding box center [934, 281] width 130 height 20
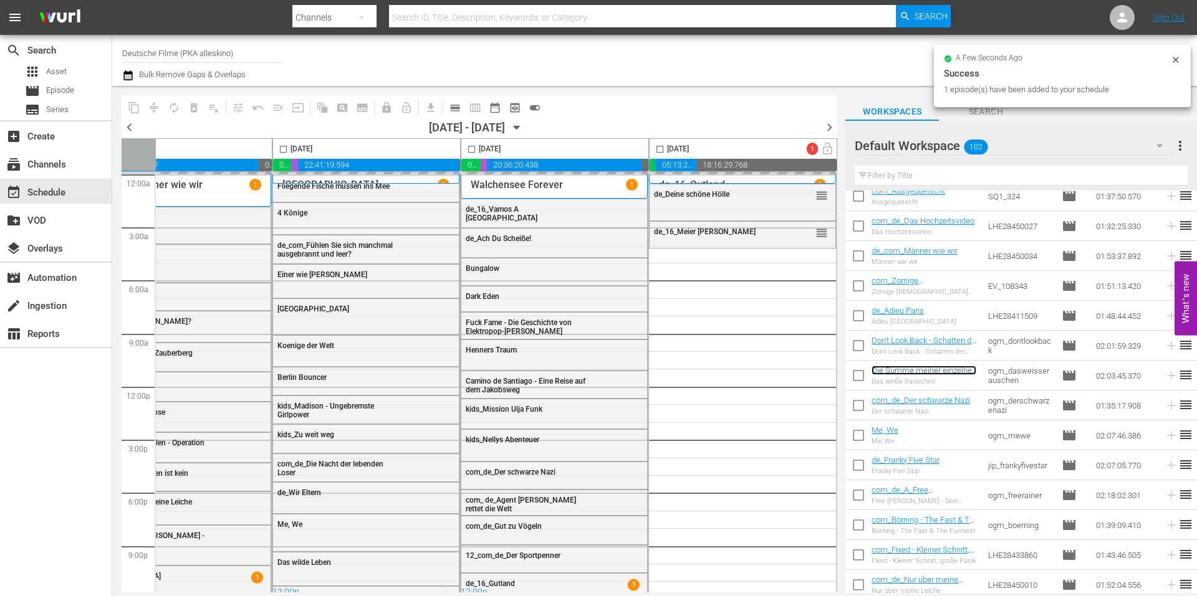
scroll to position [312, 0]
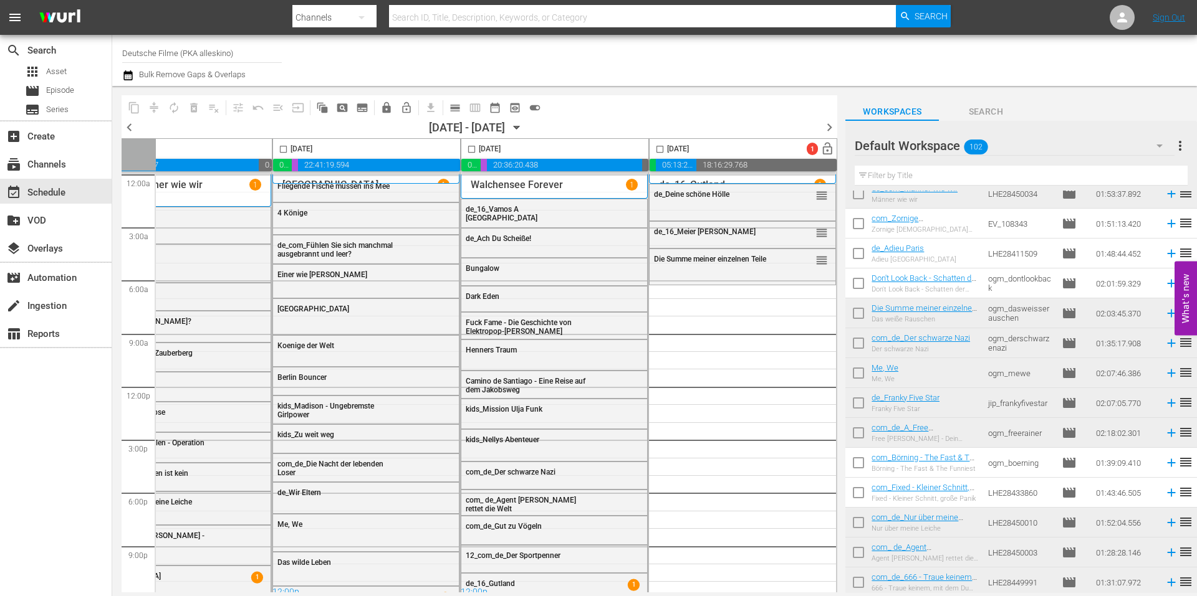
click at [1167, 145] on button "button" at bounding box center [1159, 146] width 30 height 30
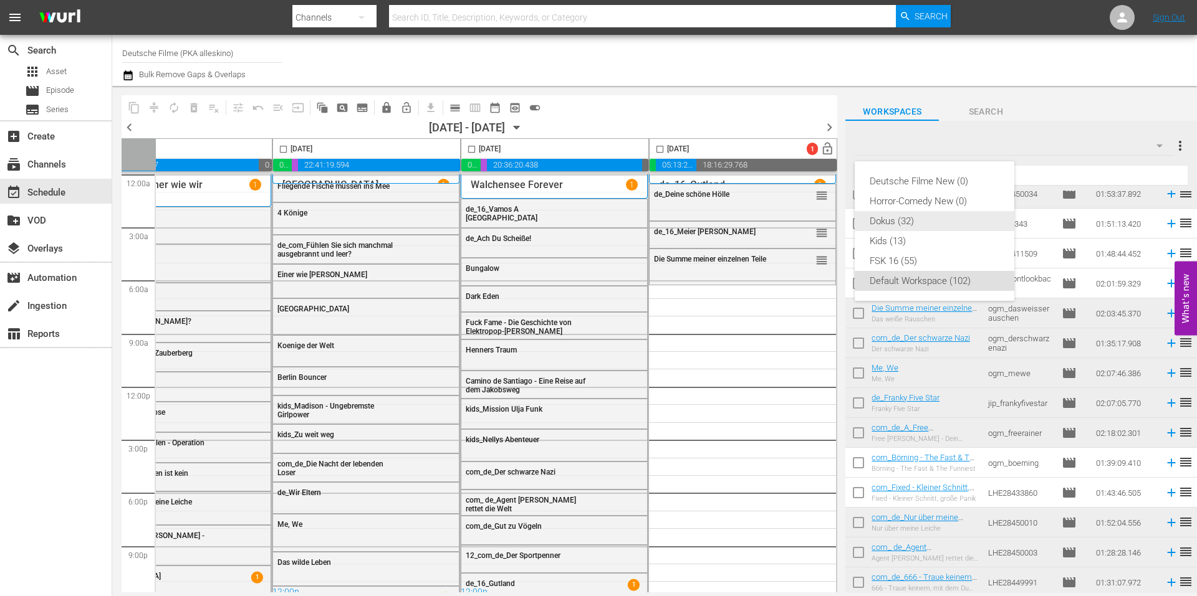
click at [883, 226] on div "Dokus (32)" at bounding box center [934, 221] width 130 height 20
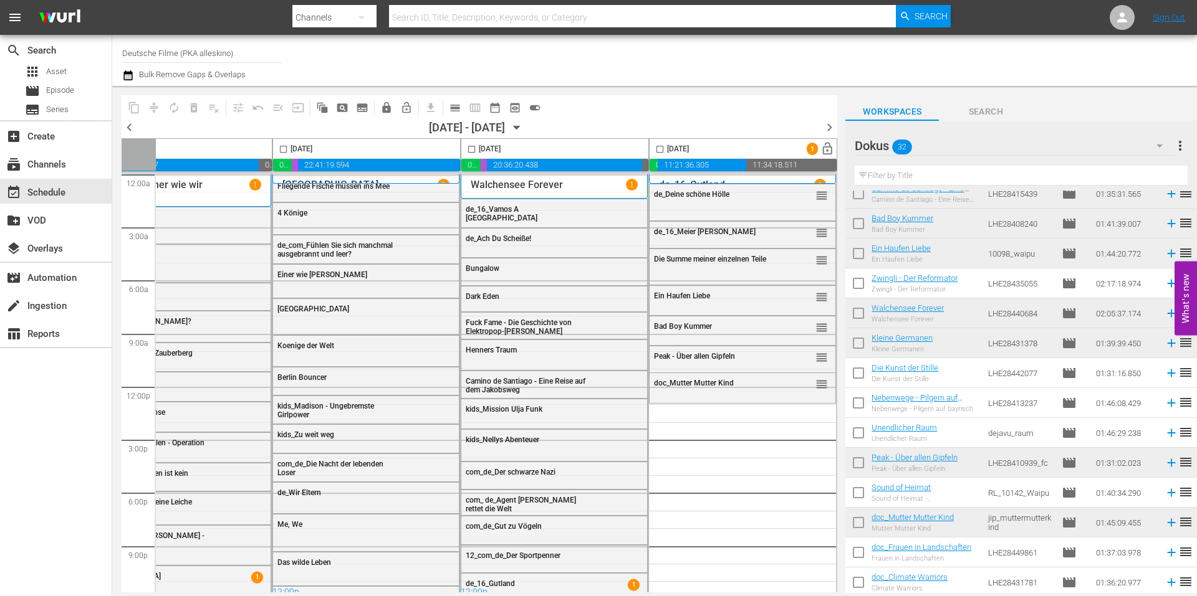
click at [1155, 140] on icon "button" at bounding box center [1159, 145] width 15 height 15
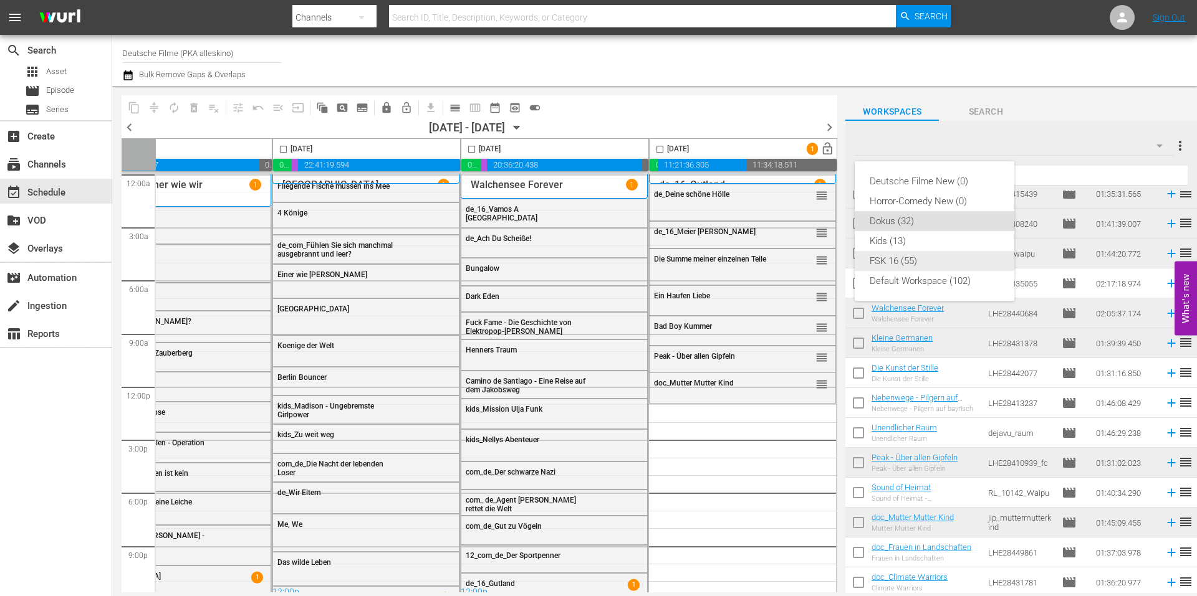
click at [904, 261] on div "FSK 16 (55)" at bounding box center [934, 261] width 130 height 20
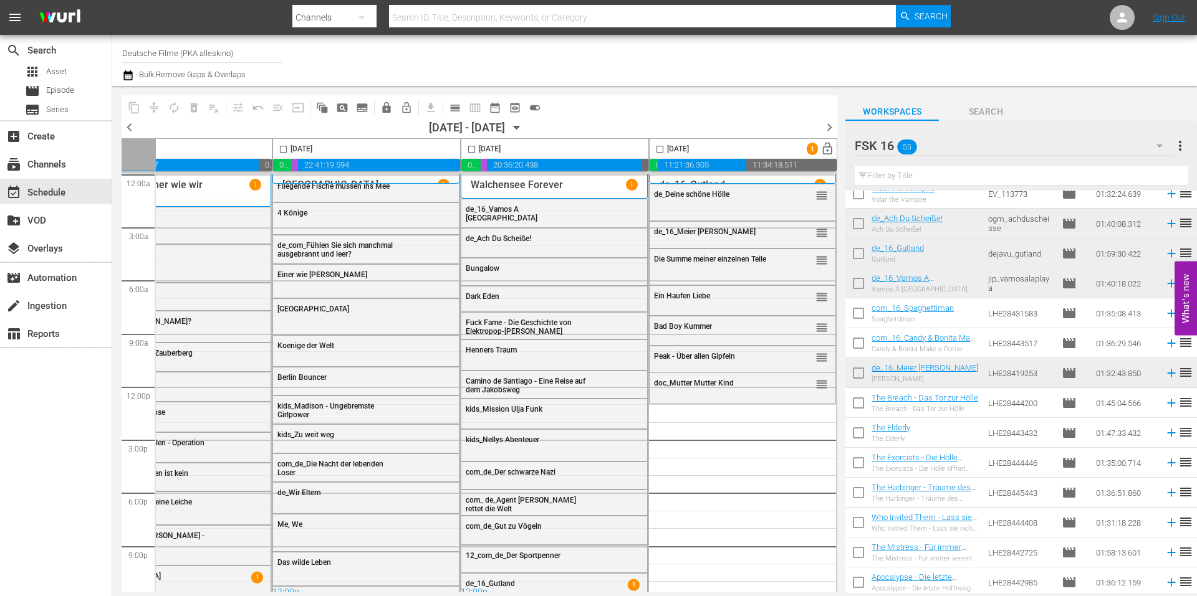
click at [1023, 141] on div "FSK 16 55" at bounding box center [1013, 145] width 319 height 35
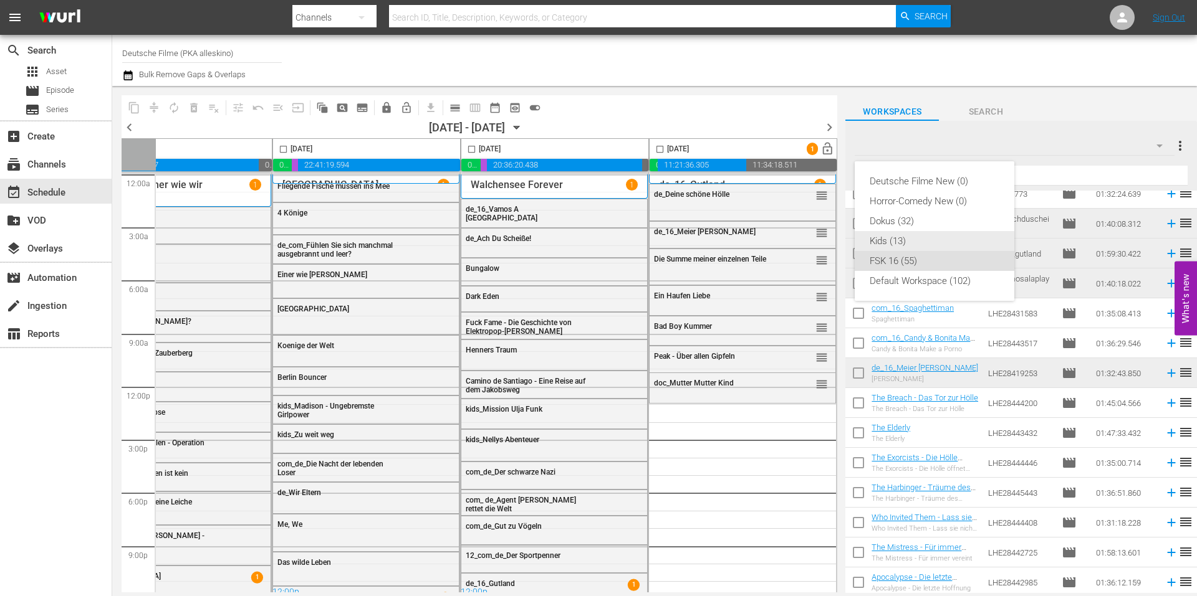
click at [906, 242] on div "Kids (13)" at bounding box center [934, 241] width 130 height 20
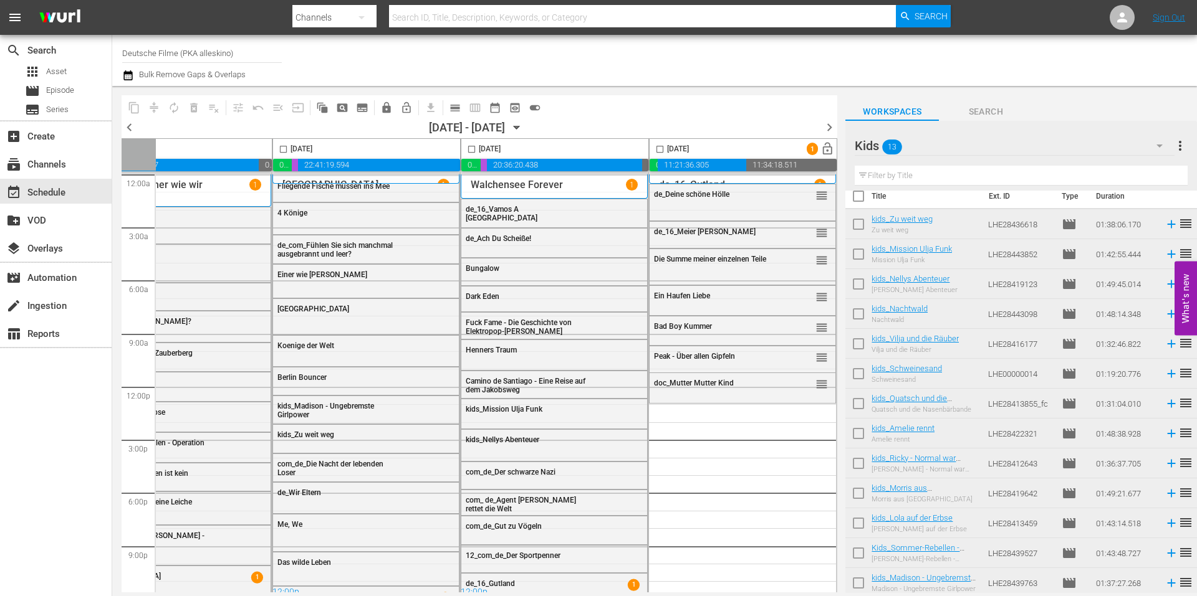
scroll to position [15, 0]
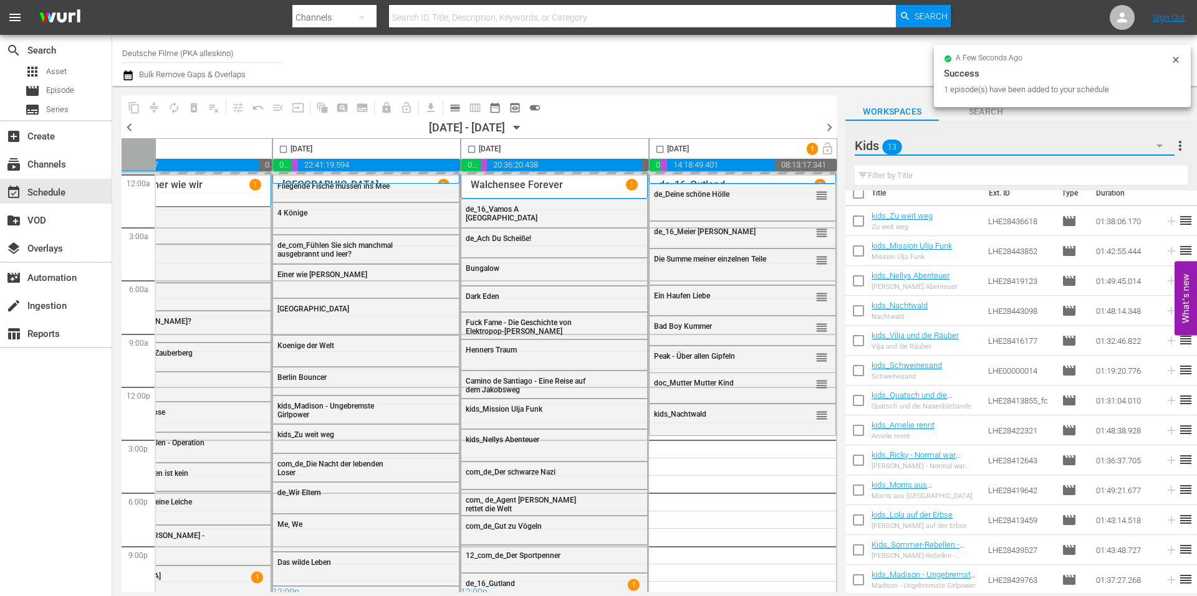
click at [1159, 147] on icon "button" at bounding box center [1159, 146] width 6 height 3
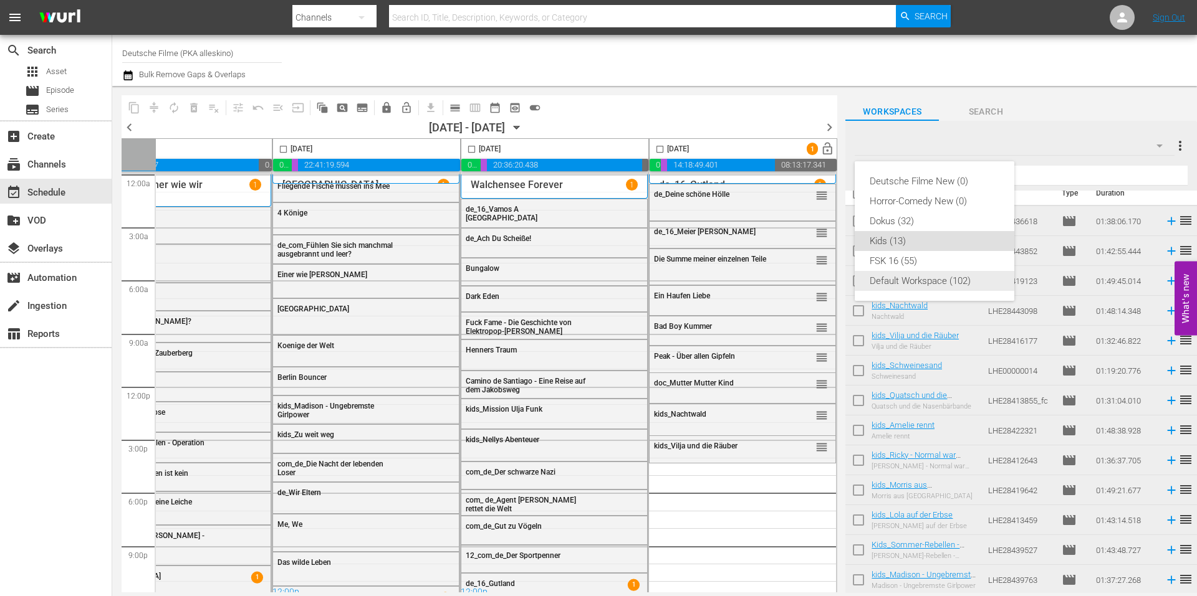
click at [899, 277] on div "Default Workspace (102)" at bounding box center [934, 281] width 130 height 20
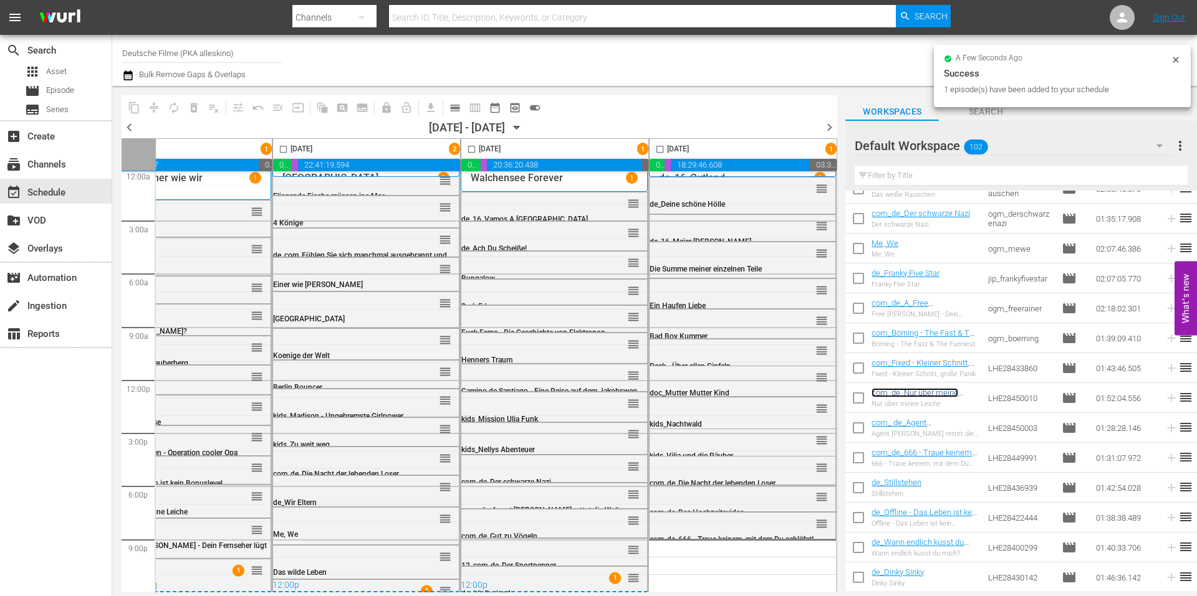
scroll to position [623, 0]
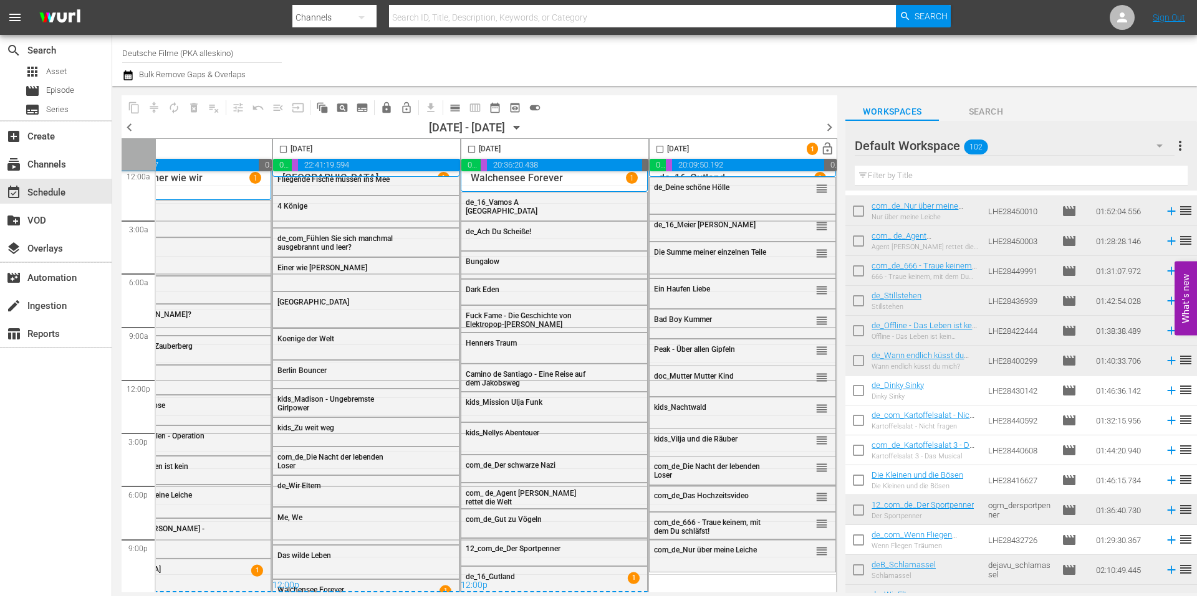
click at [1155, 139] on icon "button" at bounding box center [1159, 145] width 15 height 15
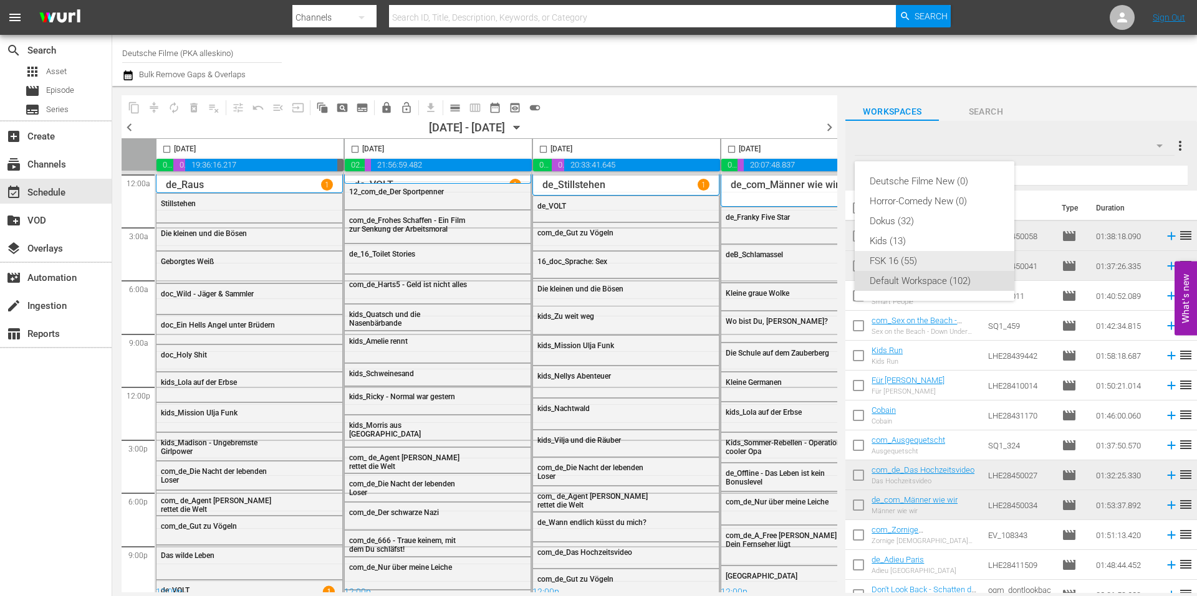
scroll to position [623, 0]
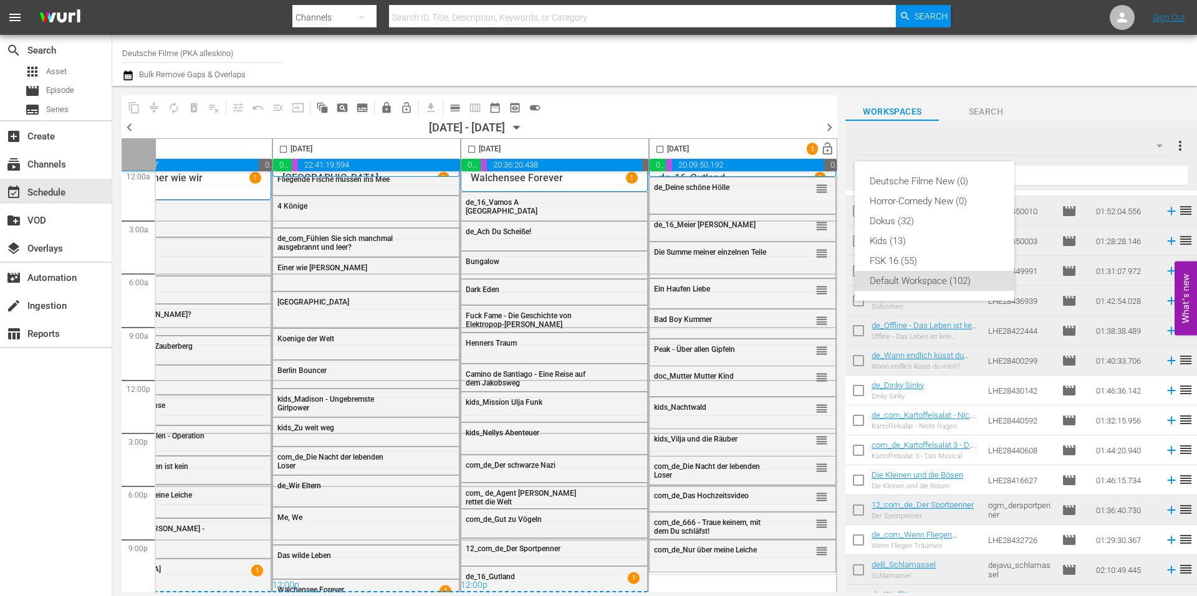
click at [1032, 167] on div "Deutsche Filme New (0) Horror-Comedy New (0) Dokus (32) Kids (13) FSK 16 (55) D…" at bounding box center [598, 298] width 1197 height 596
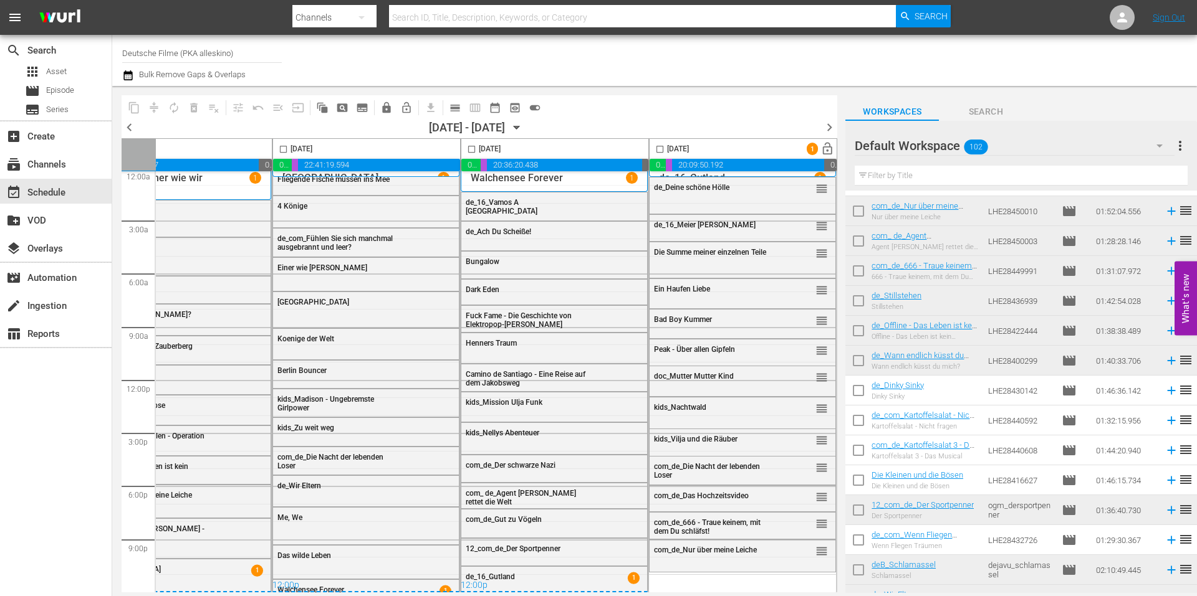
click at [1036, 176] on input "text" at bounding box center [1020, 176] width 333 height 20
click at [1068, 151] on div "Default Workspace 102" at bounding box center [1013, 145] width 319 height 35
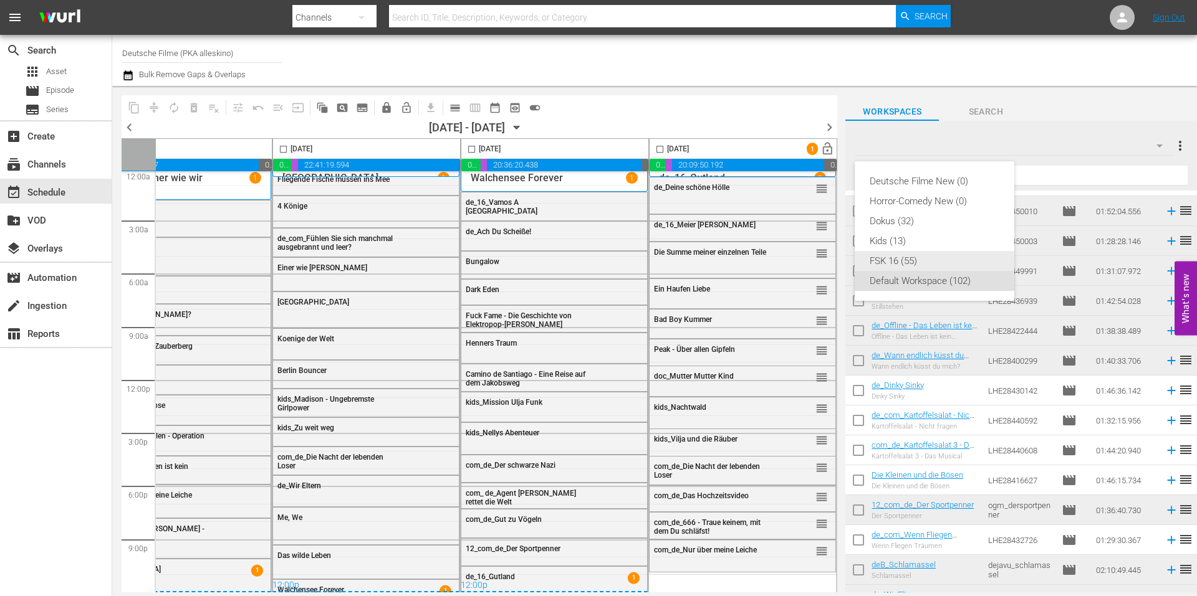
click at [924, 264] on div "FSK 16 (55)" at bounding box center [934, 261] width 130 height 20
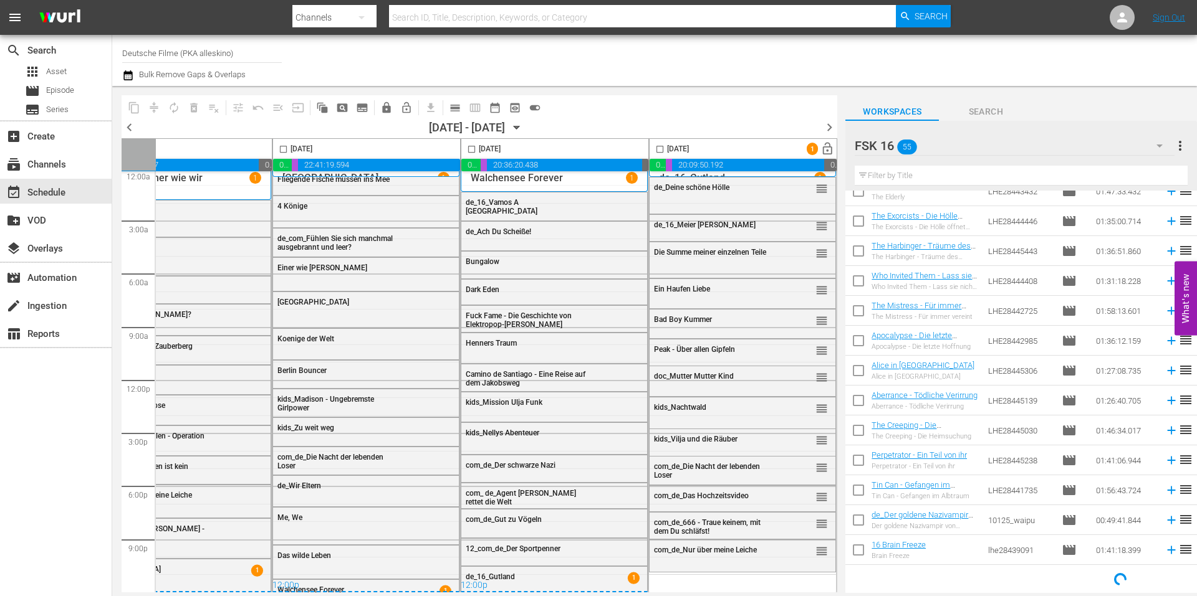
click at [952, 175] on input "text" at bounding box center [1020, 176] width 333 height 20
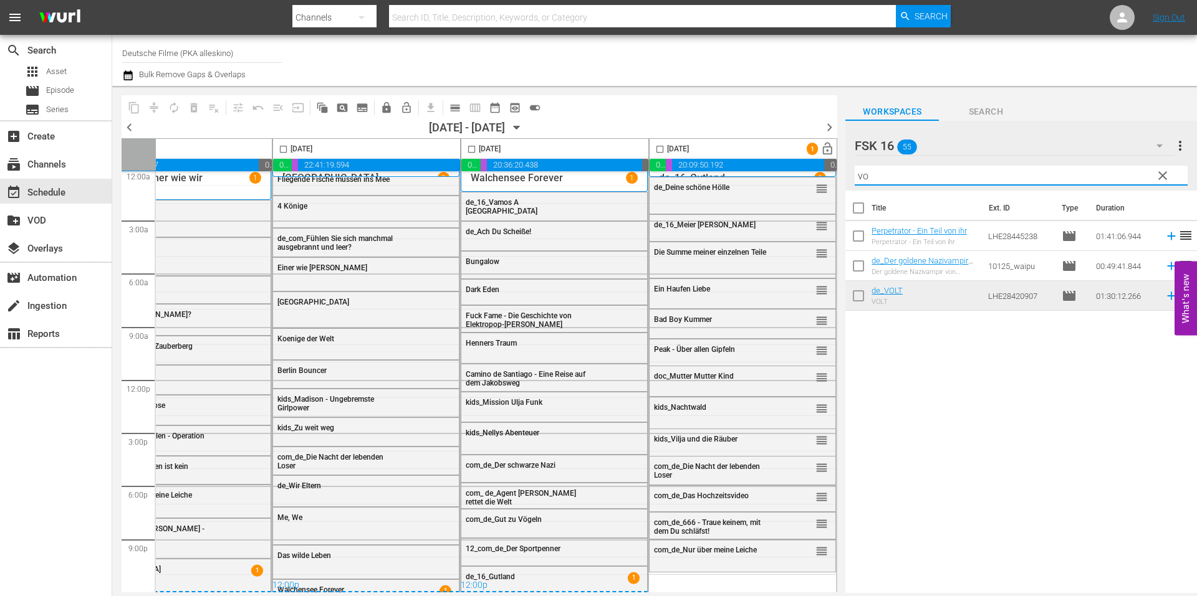
scroll to position [0, 0]
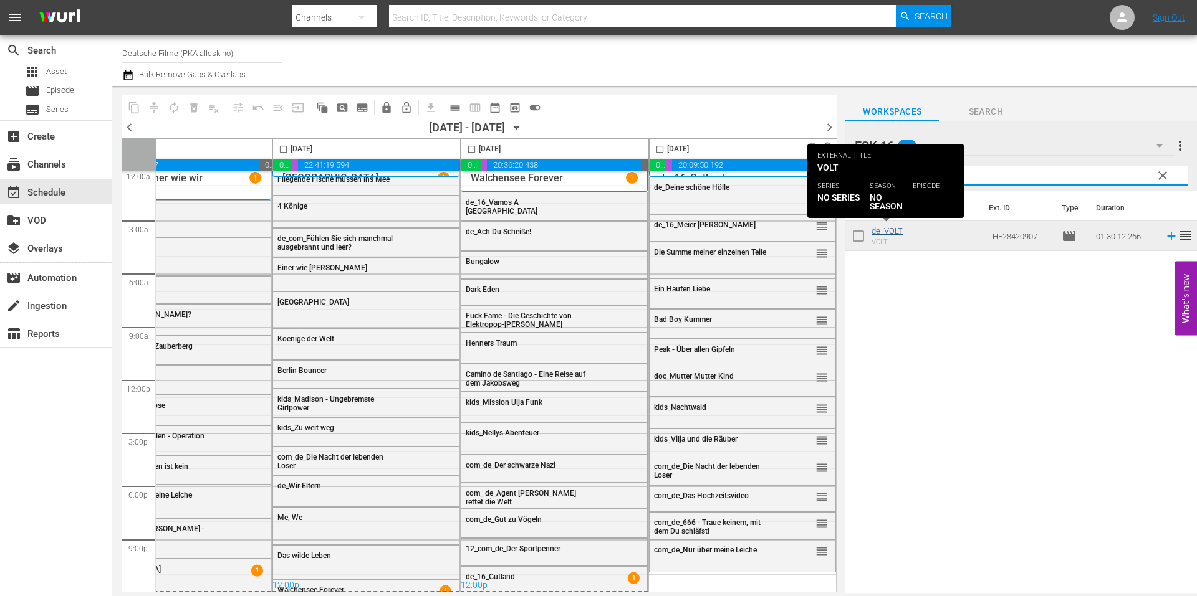
type input "volt"
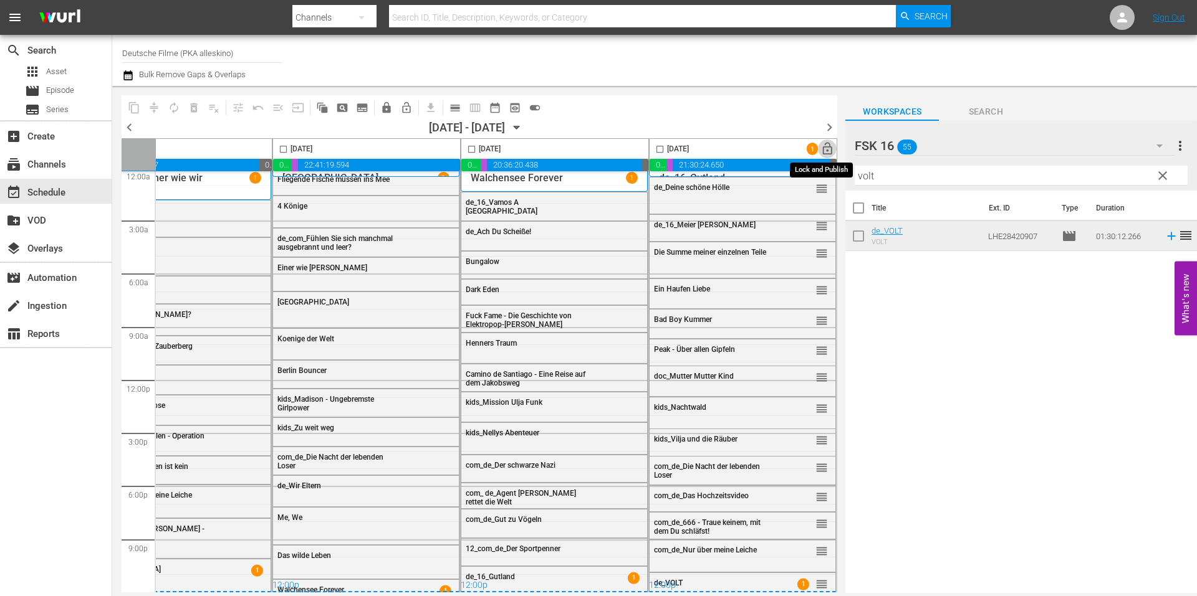
click at [824, 153] on span "lock_open" at bounding box center [827, 149] width 14 height 14
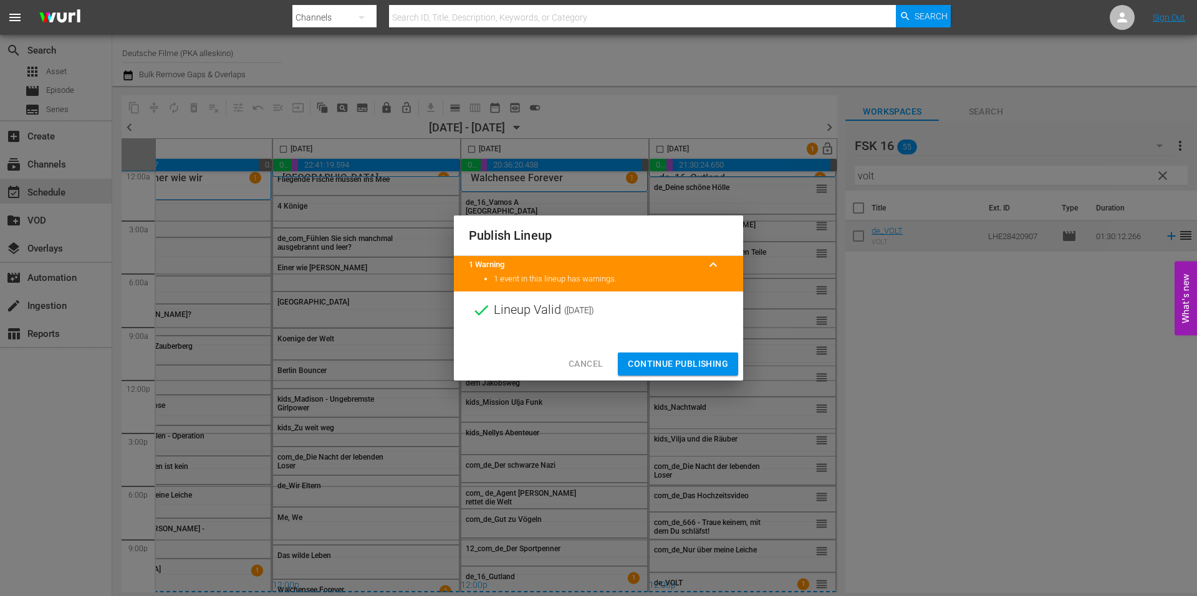
click at [686, 359] on span "Continue Publishing" at bounding box center [678, 364] width 100 height 16
